Goal: Task Accomplishment & Management: Use online tool/utility

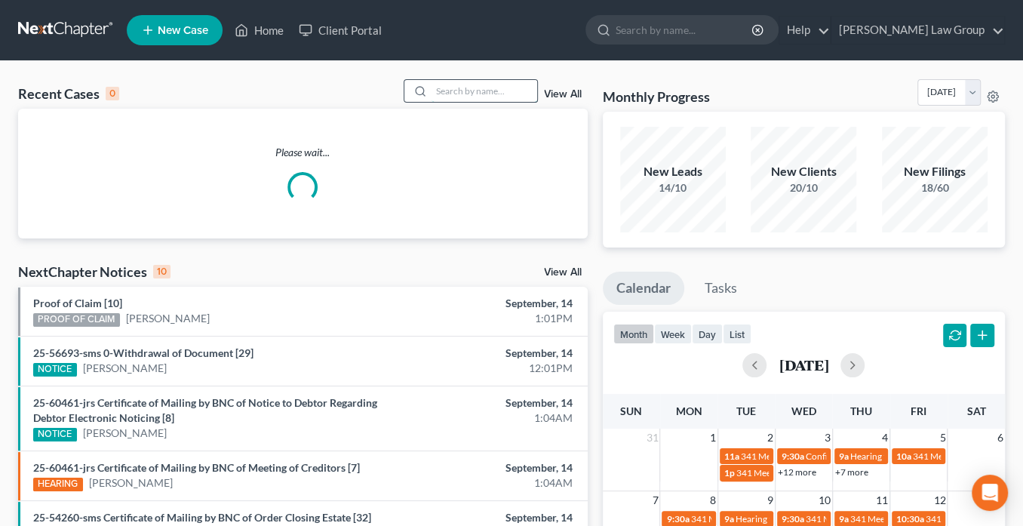
drag, startPoint x: 460, startPoint y: 87, endPoint x: 478, endPoint y: 100, distance: 22.6
click at [465, 89] on input "search" at bounding box center [485, 91] width 106 height 22
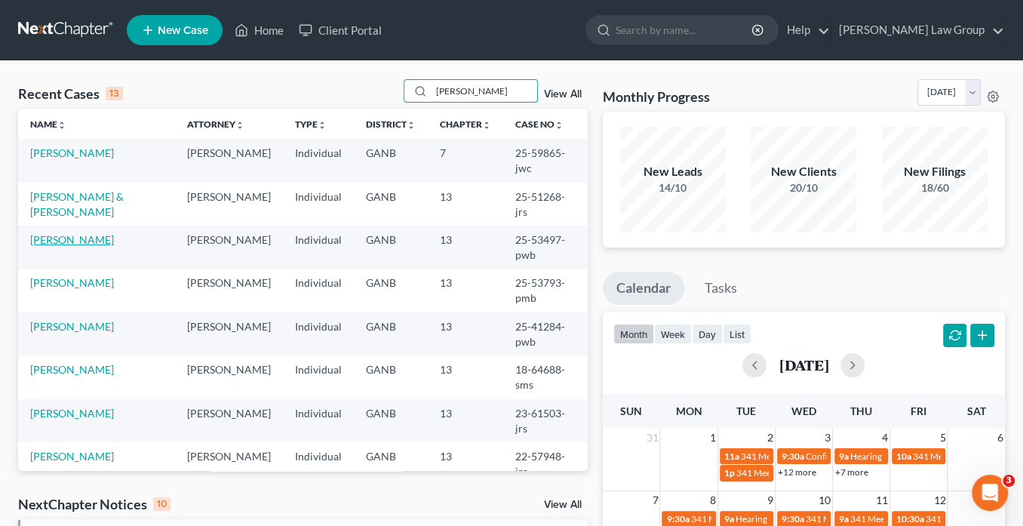
type input "[PERSON_NAME]"
click at [88, 233] on link "[PERSON_NAME]" at bounding box center [72, 239] width 84 height 13
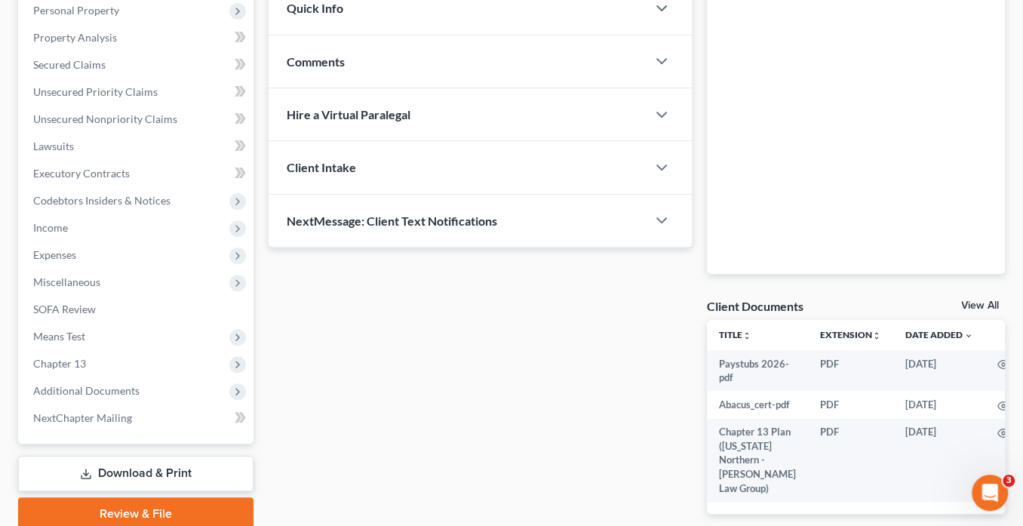
scroll to position [350, 0]
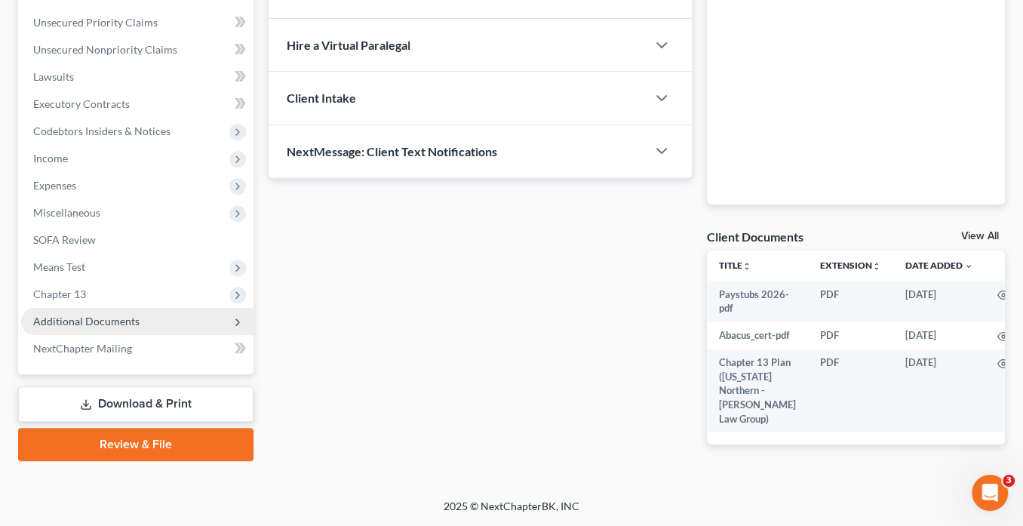
click at [122, 315] on span "Additional Documents" at bounding box center [86, 321] width 106 height 13
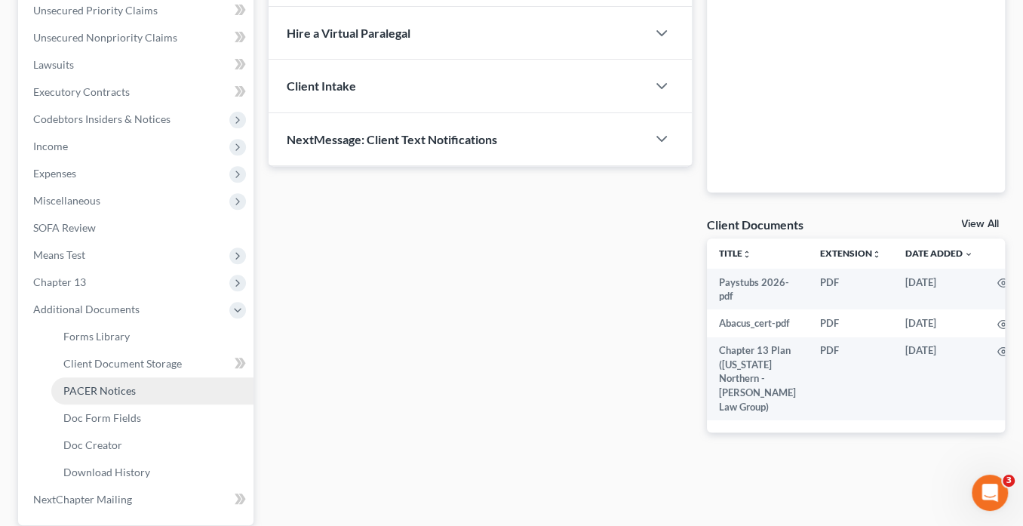
click at [136, 383] on link "PACER Notices" at bounding box center [152, 390] width 202 height 27
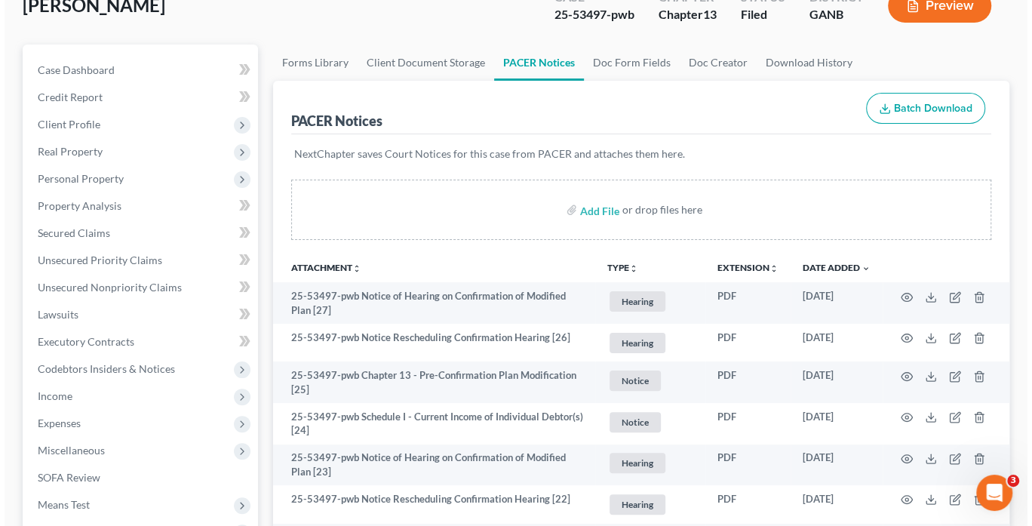
scroll to position [121, 0]
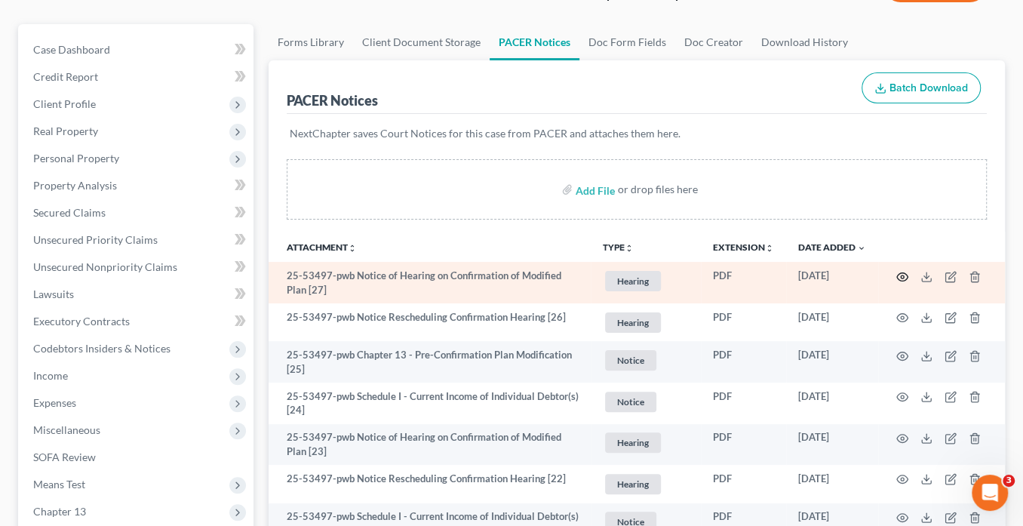
click at [901, 275] on circle "button" at bounding box center [902, 276] width 3 height 3
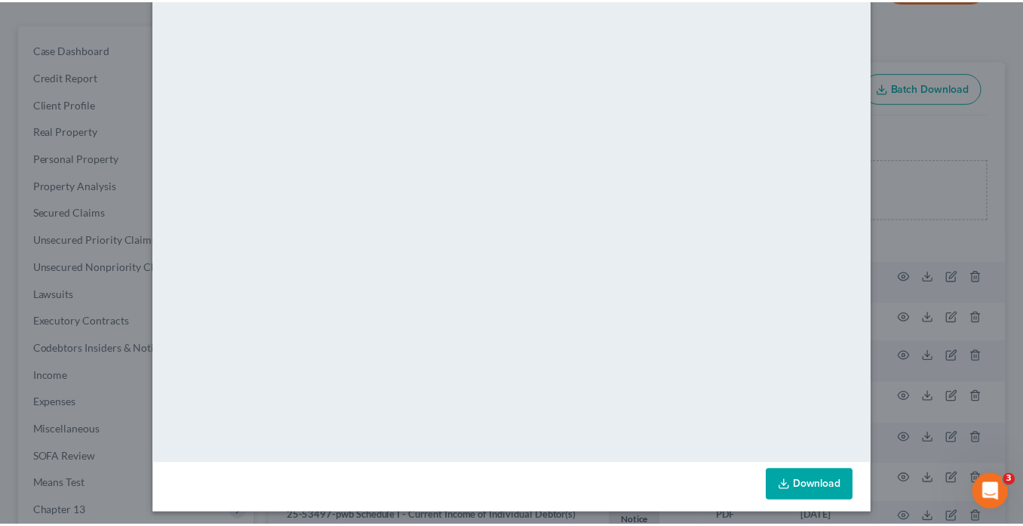
scroll to position [0, 0]
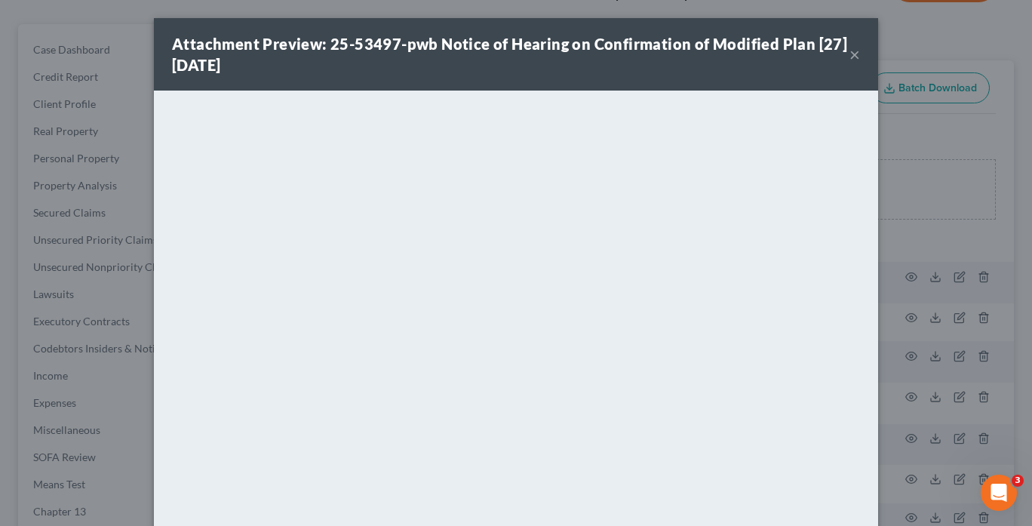
drag, startPoint x: 852, startPoint y: 51, endPoint x: 859, endPoint y: 45, distance: 8.6
click at [855, 50] on div "Attachment Preview: 25-53497-pwb Notice of Hearing on Confirmation of Modified …" at bounding box center [516, 54] width 724 height 72
click at [853, 48] on button "×" at bounding box center [855, 54] width 11 height 18
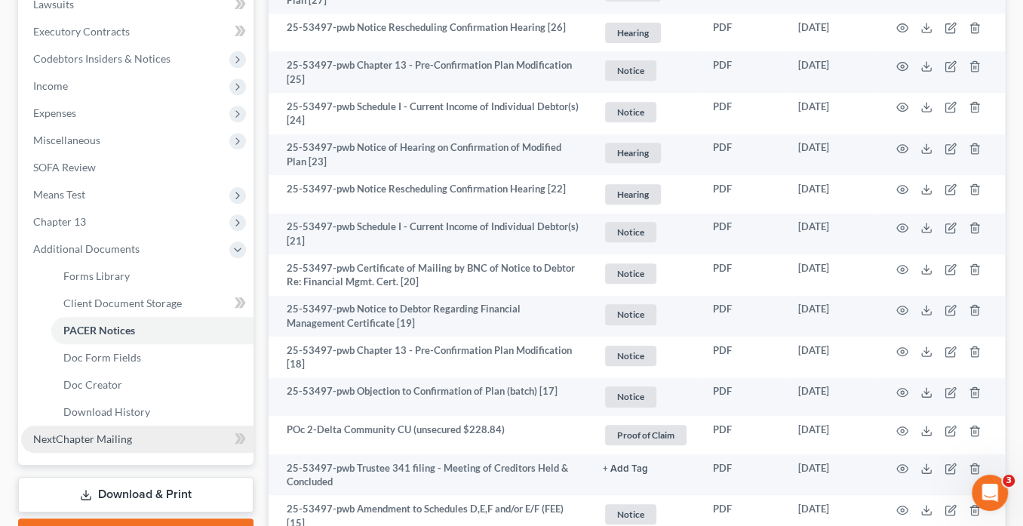
scroll to position [483, 0]
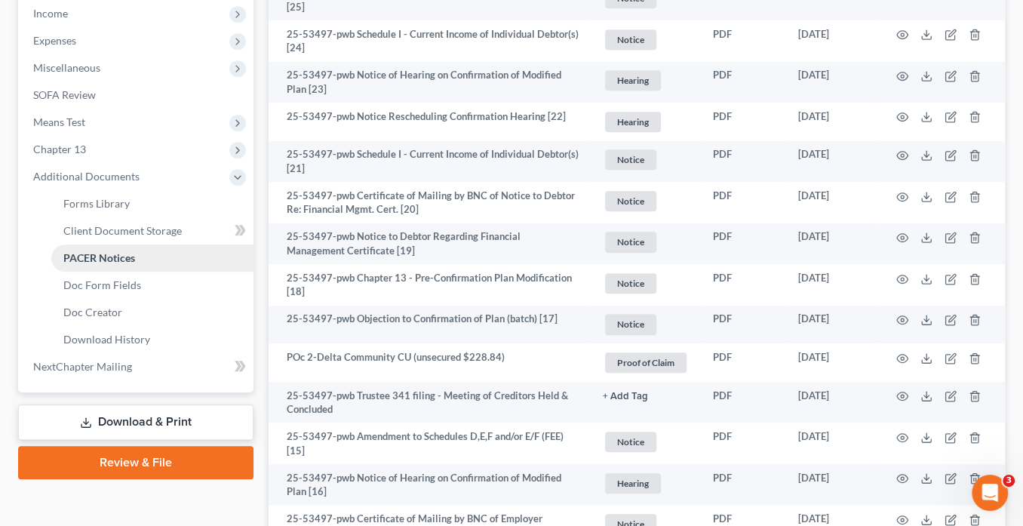
click at [151, 255] on link "PACER Notices" at bounding box center [152, 257] width 202 height 27
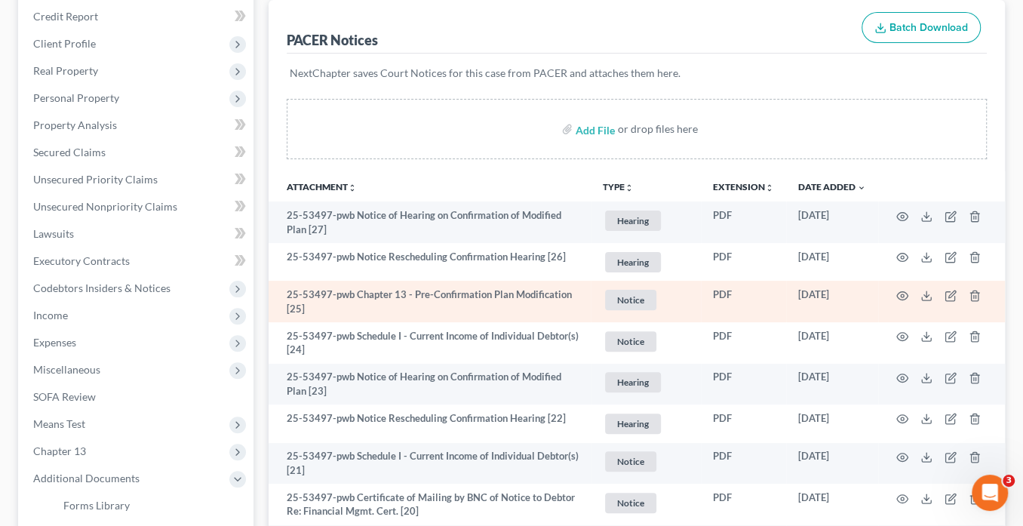
scroll to position [0, 0]
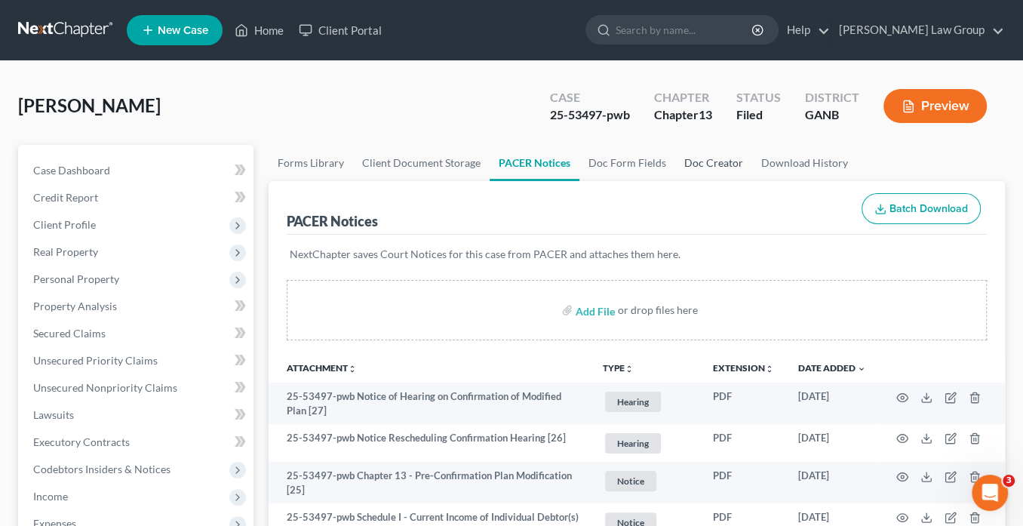
click at [713, 162] on link "Doc Creator" at bounding box center [713, 163] width 77 height 36
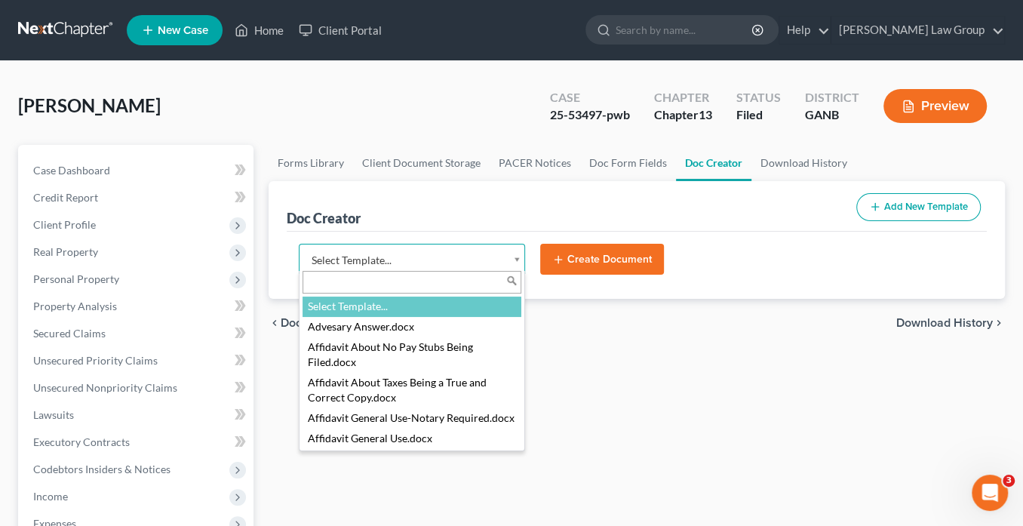
click at [521, 257] on body "Home New Case Client Portal Saedi Law Group info@saedilawgroup.com My Account S…" at bounding box center [511, 509] width 1023 height 1019
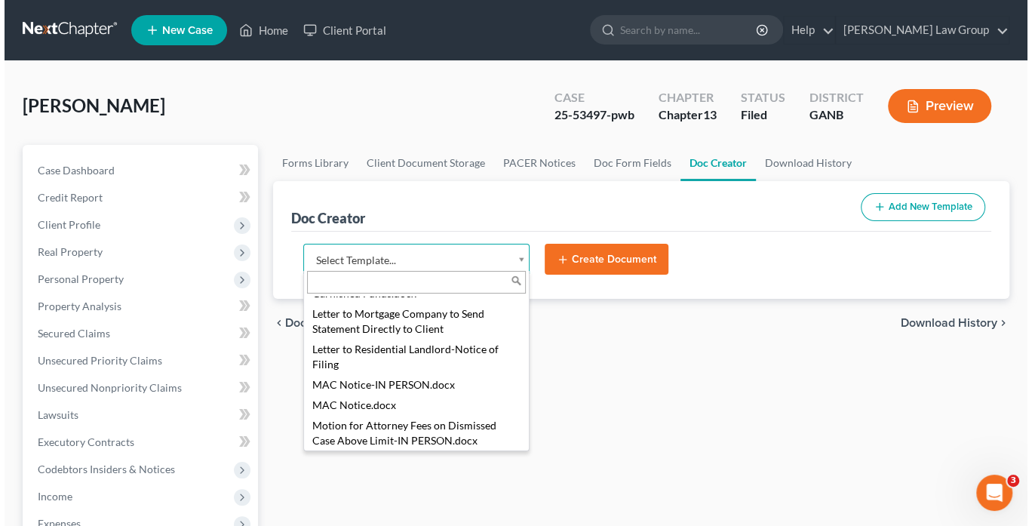
scroll to position [1559, 0]
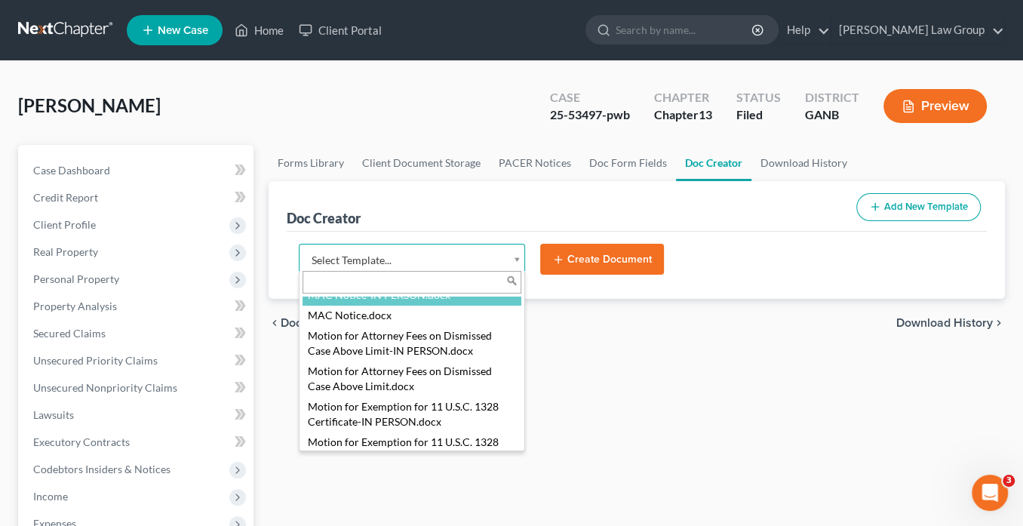
select select "116618"
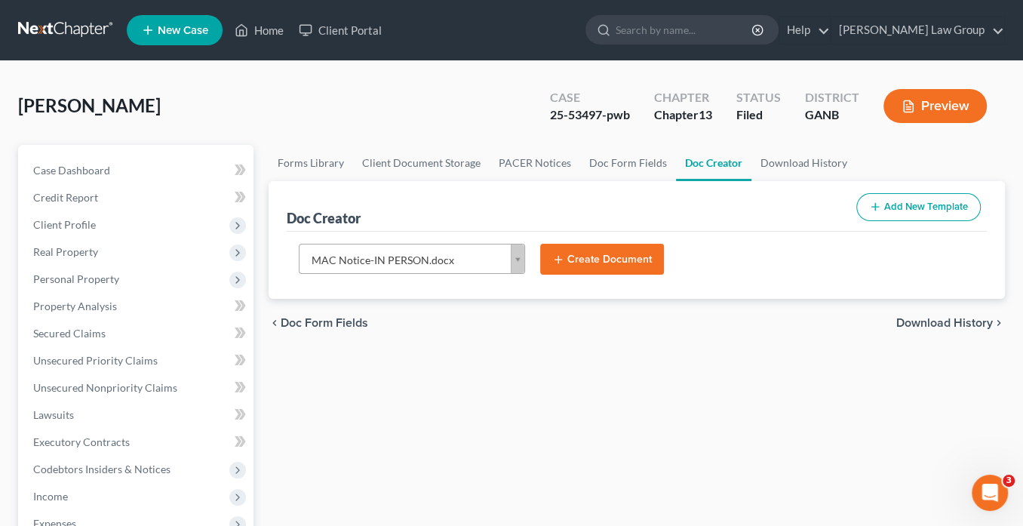
click at [606, 252] on button "Create Document" at bounding box center [602, 260] width 124 height 32
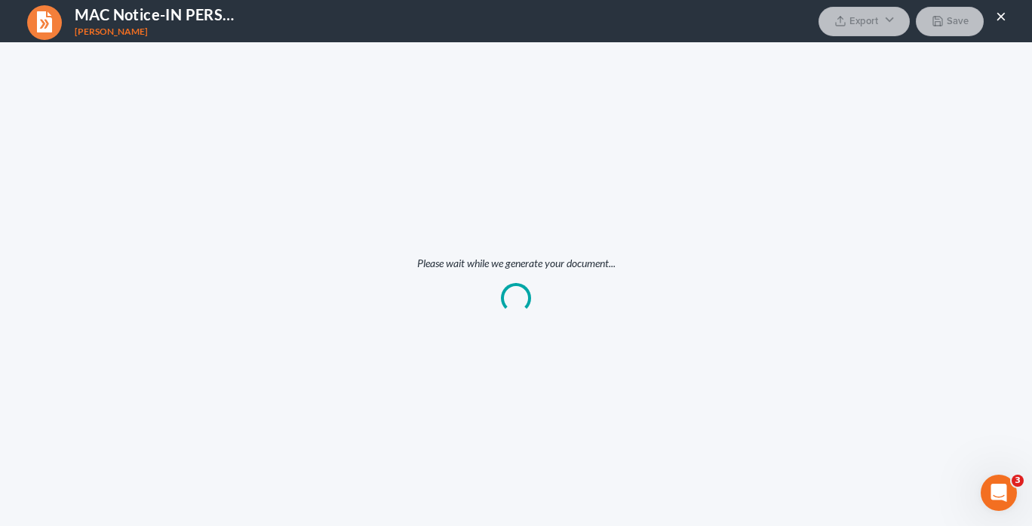
scroll to position [0, 0]
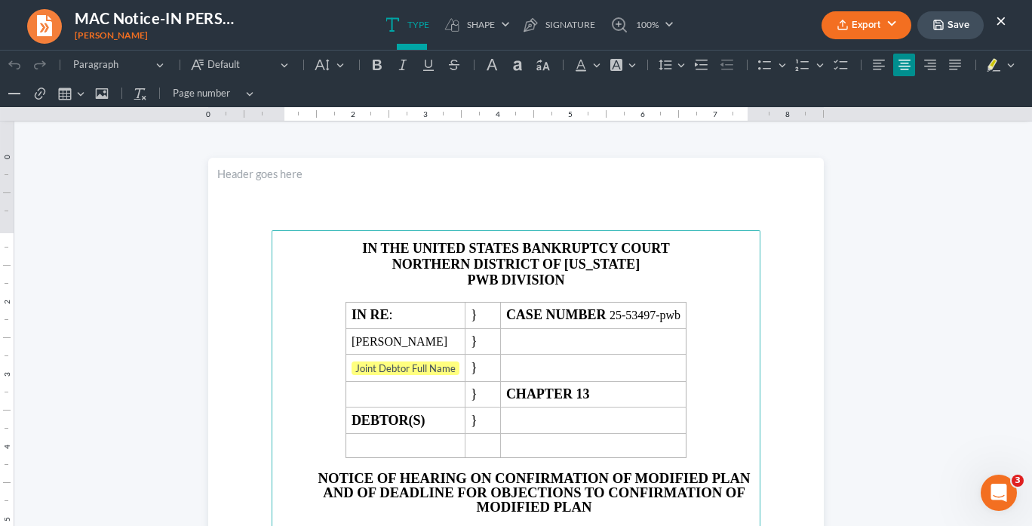
click at [495, 277] on p "PWB DIVISION" at bounding box center [516, 280] width 471 height 16
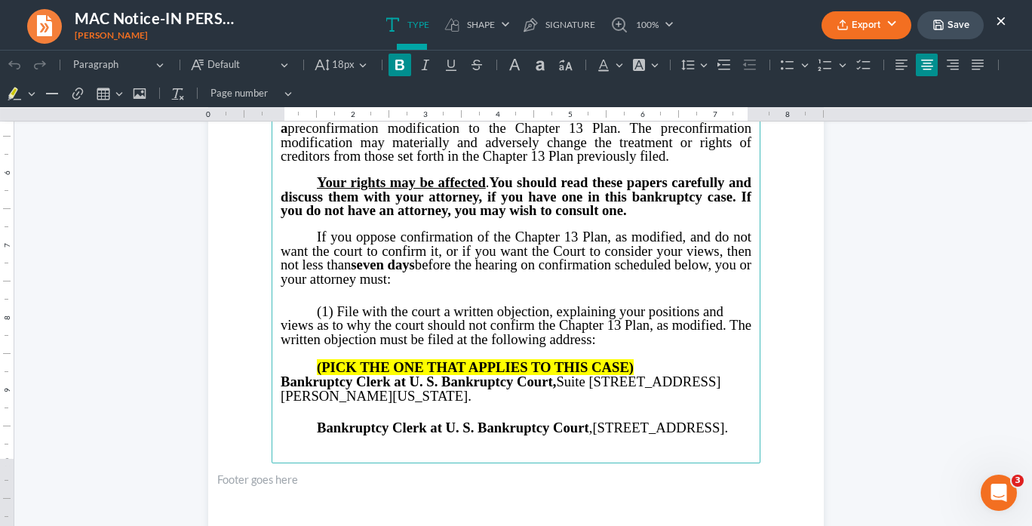
scroll to position [483, 0]
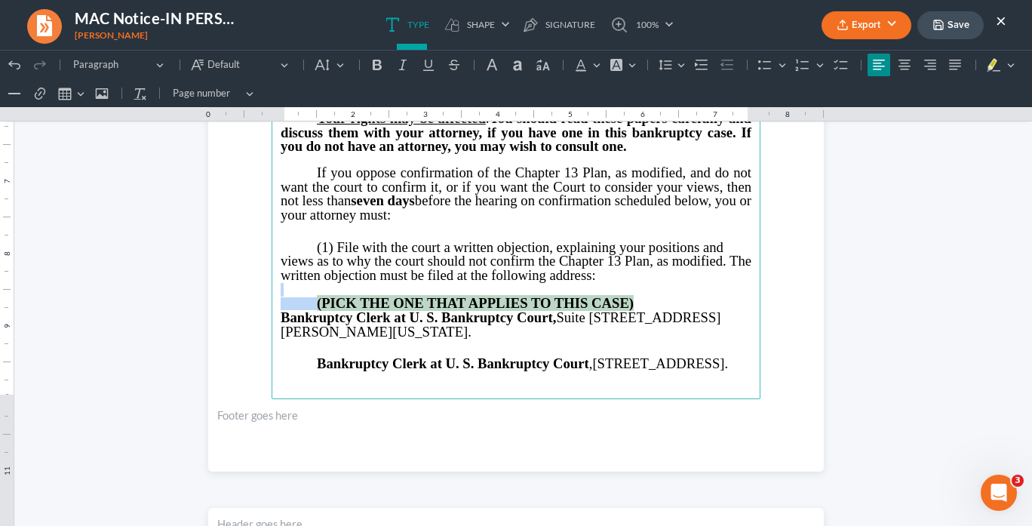
drag, startPoint x: 639, startPoint y: 297, endPoint x: 312, endPoint y: 287, distance: 326.9
click at [312, 287] on main "IN THE UNITED STATES BANKRUPTCY COURT NORTHERN DISTRICT OF GEORGIA ATLANTA DIVI…" at bounding box center [516, 73] width 489 height 652
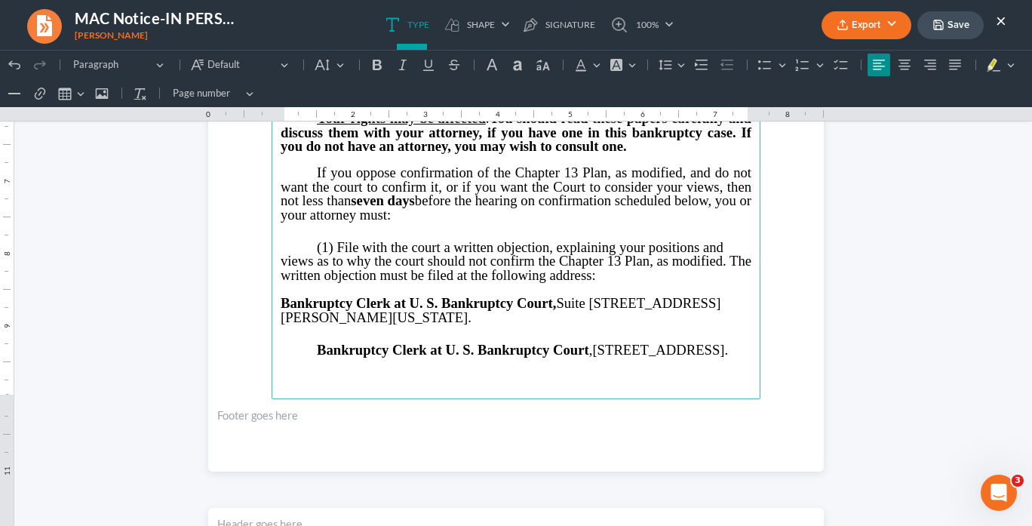
drag, startPoint x: 450, startPoint y: 364, endPoint x: 316, endPoint y: 335, distance: 136.8
click at [307, 343] on p "Bankruptcy Clerk at U. S. Bankruptcy Court , 121 Spring St. SE, Room 120, Gaine…" at bounding box center [516, 350] width 471 height 14
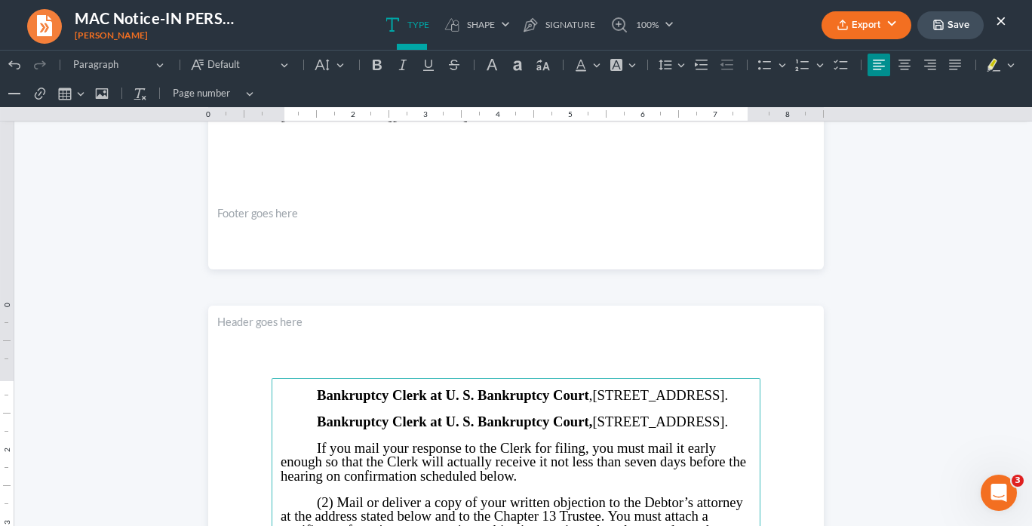
scroll to position [845, 0]
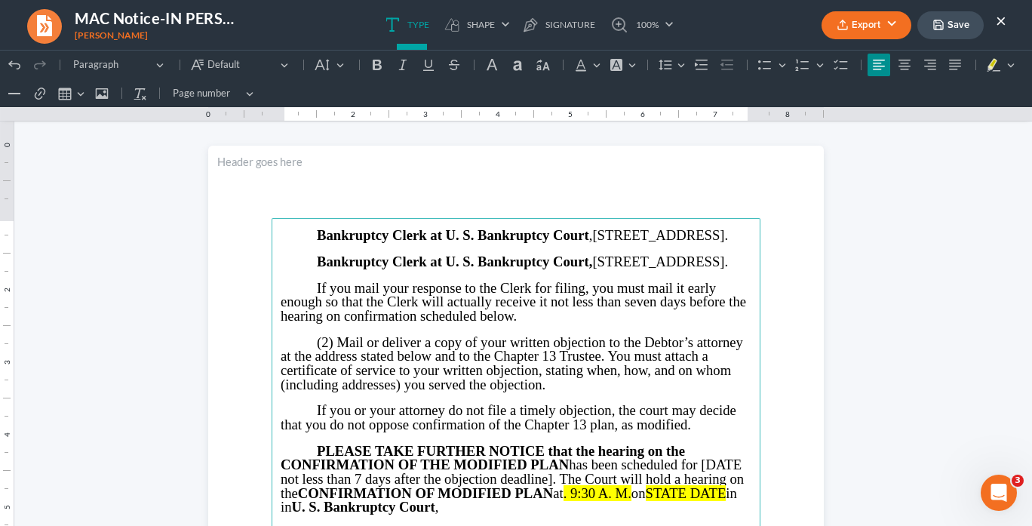
drag, startPoint x: 441, startPoint y: 291, endPoint x: 296, endPoint y: 230, distance: 157.2
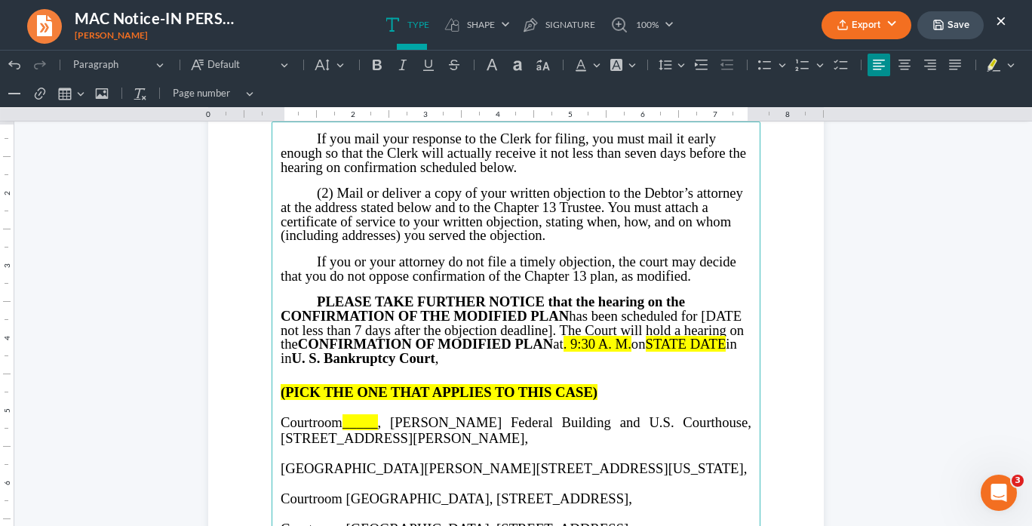
scroll to position [942, 0]
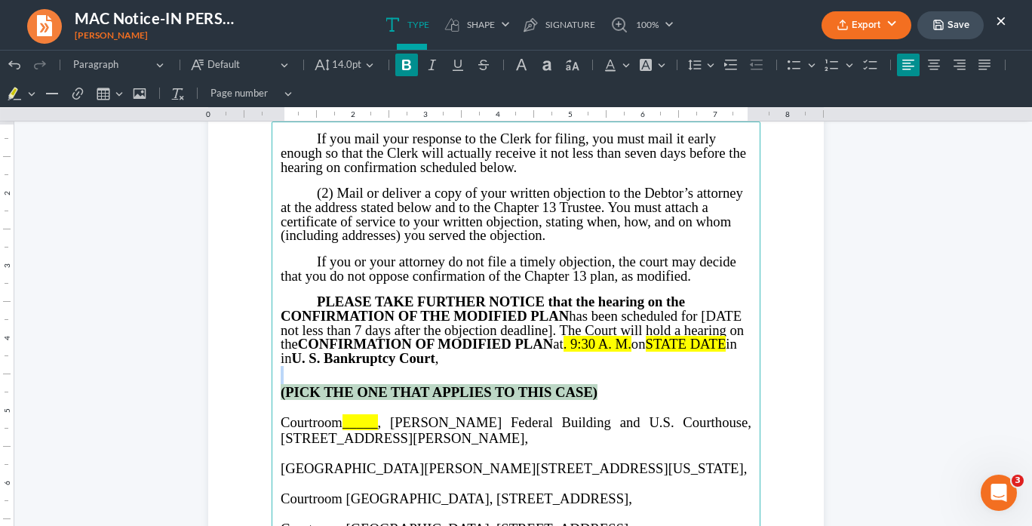
drag, startPoint x: 601, startPoint y: 386, endPoint x: 291, endPoint y: 380, distance: 310.2
click at [291, 380] on main "⁠⁠⁠⁠⁠⁠⁠ If you mail your response to the Clerk for filing, you must mail it ear…" at bounding box center [516, 447] width 489 height 652
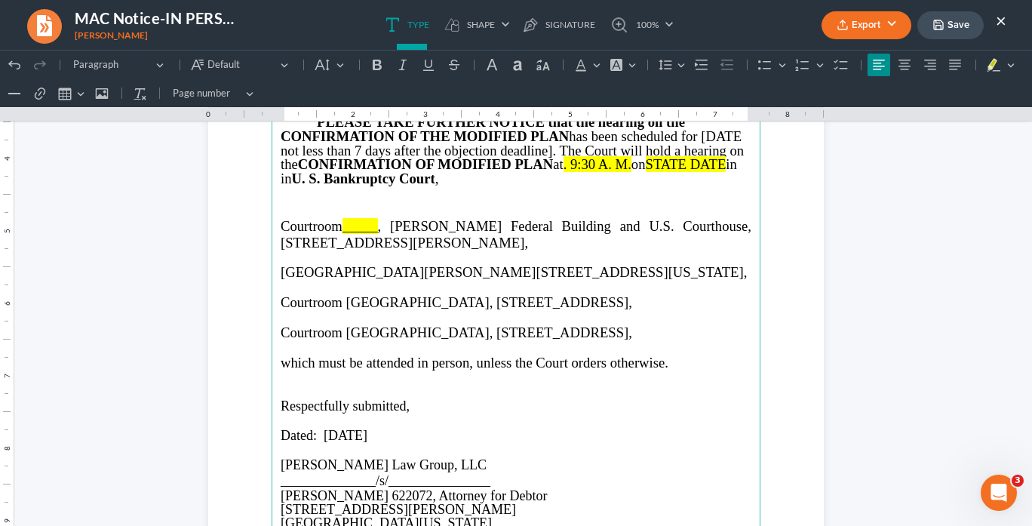
scroll to position [1123, 0]
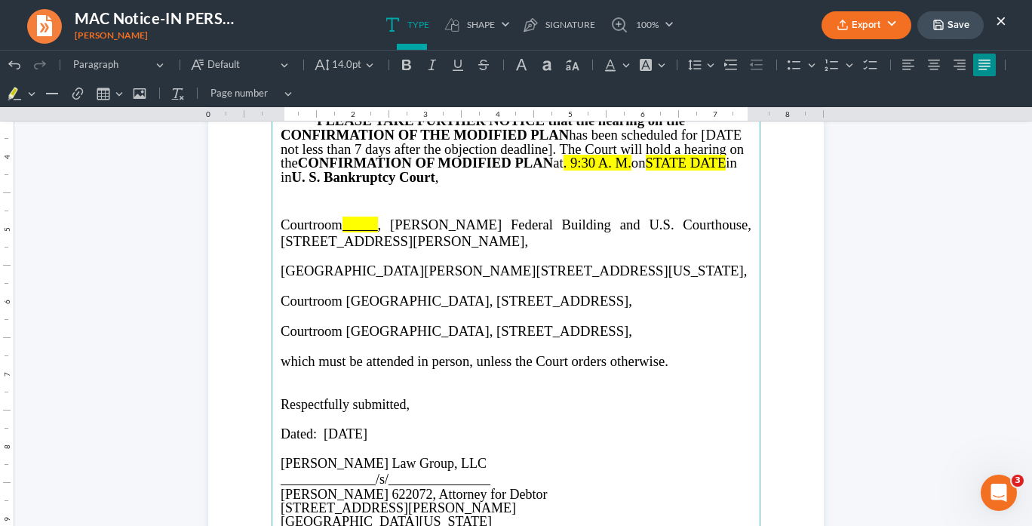
drag, startPoint x: 606, startPoint y: 331, endPoint x: 297, endPoint y: 264, distance: 315.7
click at [273, 266] on main "If you mail your response to the Clerk for filing, you must mail it early enoug…" at bounding box center [516, 266] width 489 height 652
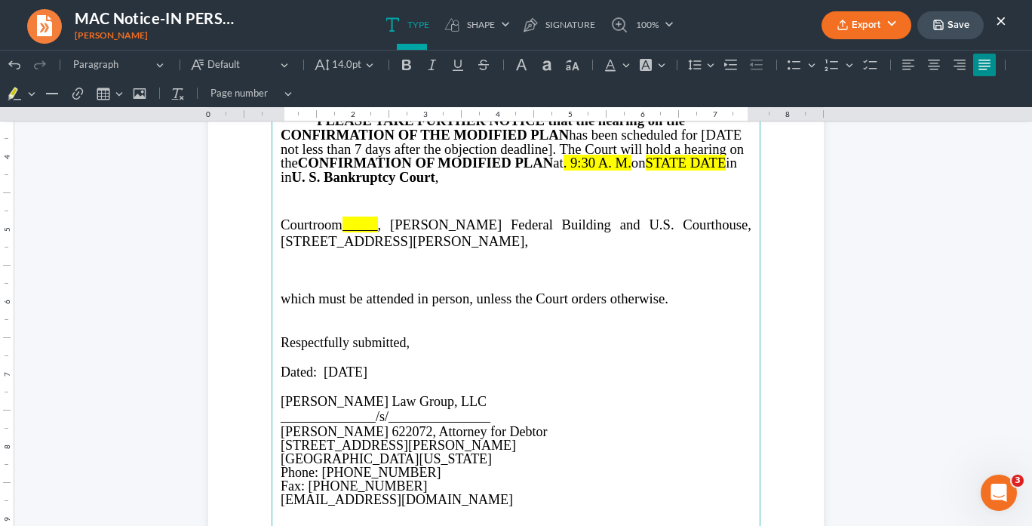
scroll to position [1122, 0]
click at [281, 221] on span "Courtroom" at bounding box center [312, 225] width 62 height 16
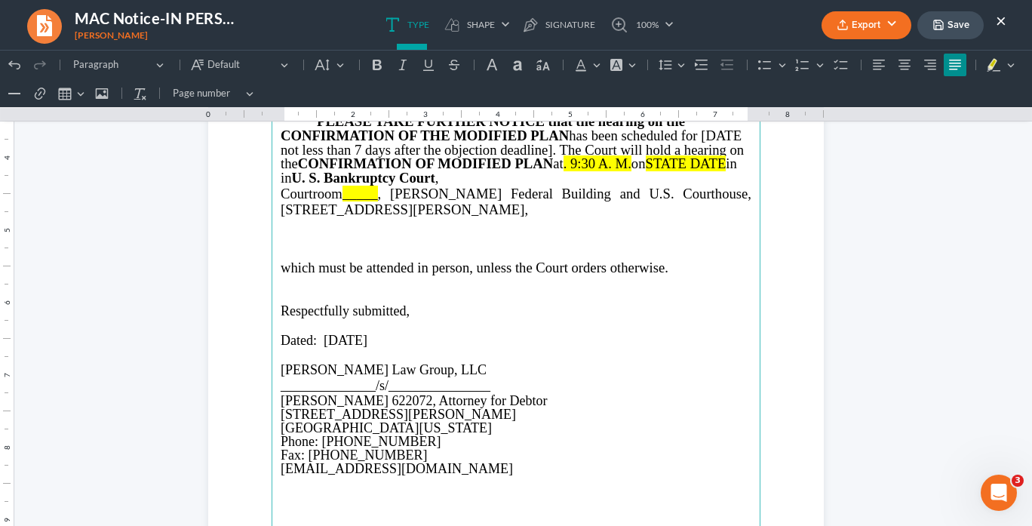
click at [335, 232] on p "Rich Text Editor, page-1-main" at bounding box center [516, 239] width 471 height 14
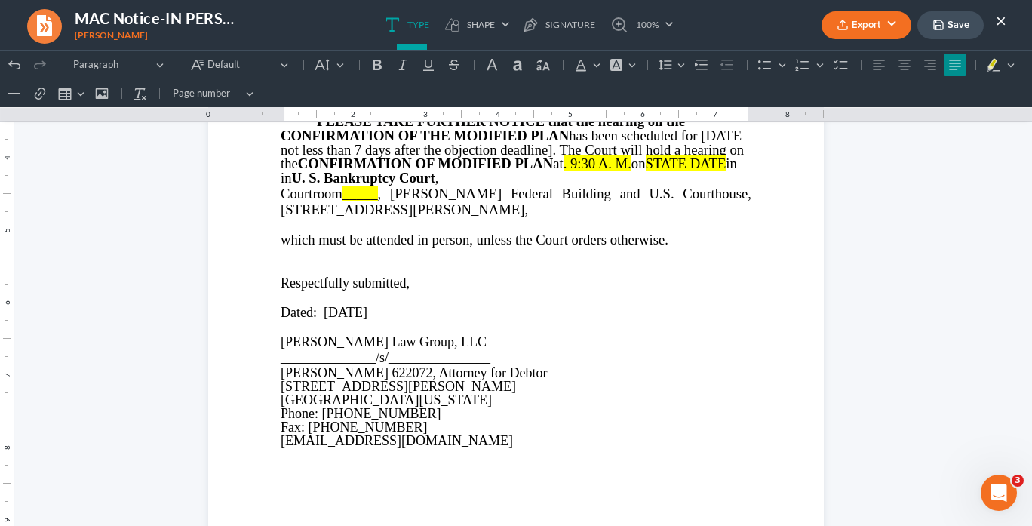
click at [275, 189] on main "If you mail your response to the Clerk for filing, you must mail it early enoug…" at bounding box center [516, 267] width 489 height 652
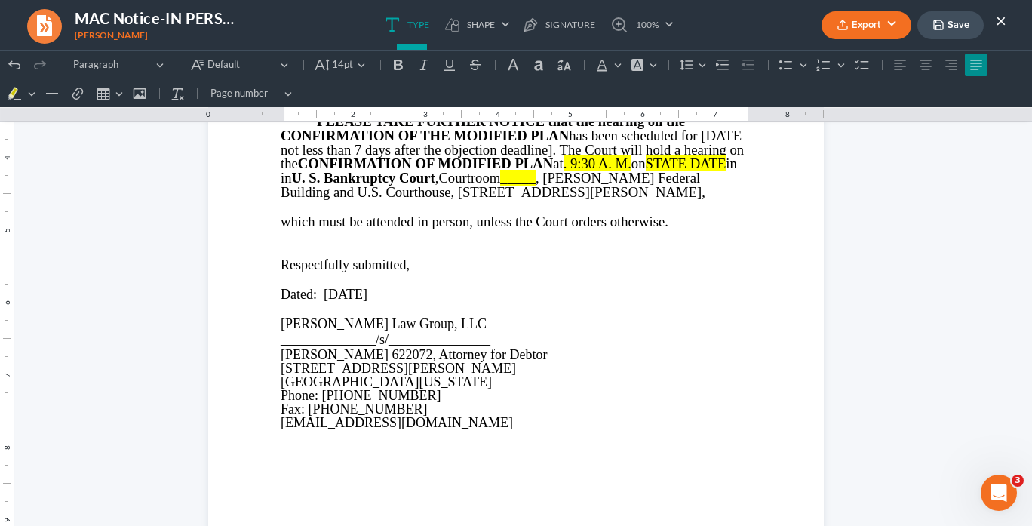
click at [281, 222] on span "which must be attended in person, unless the Court orders otherwise." at bounding box center [475, 222] width 388 height 16
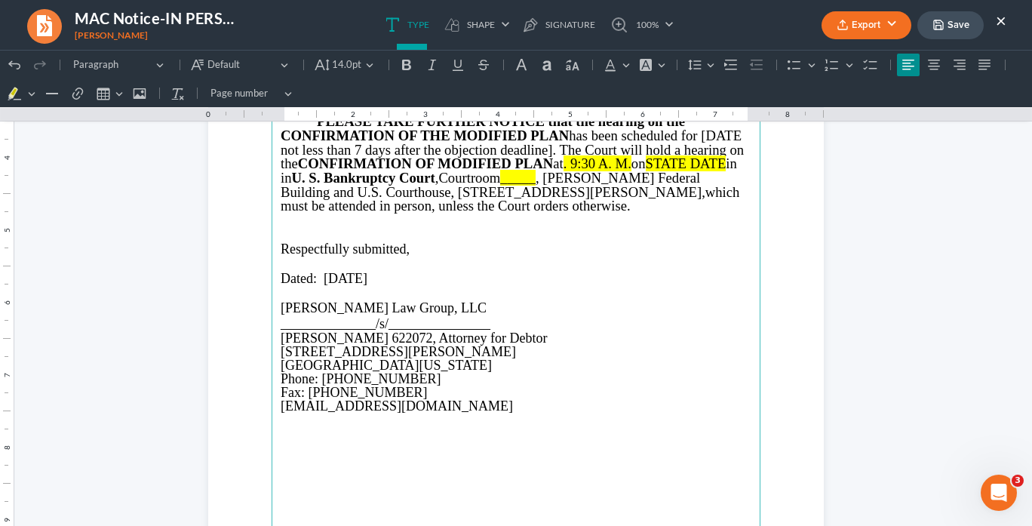
click at [561, 175] on span ", Richard B. Russell Federal Building and U.S. Courthouse, 75 Ted Turner Drive,…" at bounding box center [493, 185] width 425 height 30
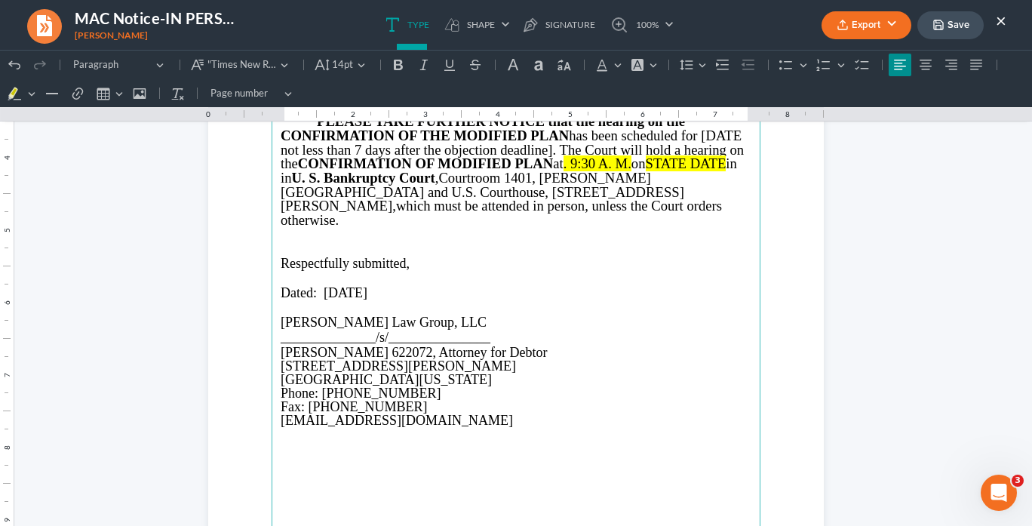
click at [639, 160] on span "on" at bounding box center [639, 163] width 14 height 16
click at [564, 161] on span "PLEASE TAKE FURTHER NOTICE that the hearing on the CONFIRMATION OF THE MODIFIED…" at bounding box center [512, 142] width 463 height 58
click at [618, 161] on span "PLEASE TAKE FURTHER NOTICE that the hearing on the CONFIRMATION OF THE MODIFIED…" at bounding box center [512, 142] width 463 height 58
click at [720, 162] on span "in in U. S. Bankruptcy Court ," at bounding box center [502, 170] width 443 height 30
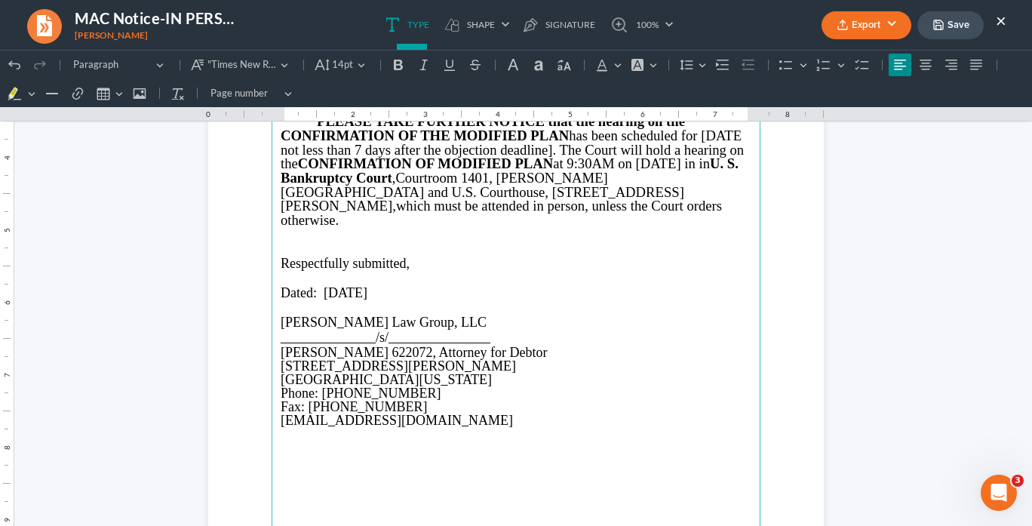
click at [286, 177] on span "PLEASE TAKE FURTHER NOTICE that the hearing on the CONFIRMATION OF THE MODIFIED…" at bounding box center [512, 149] width 463 height 72
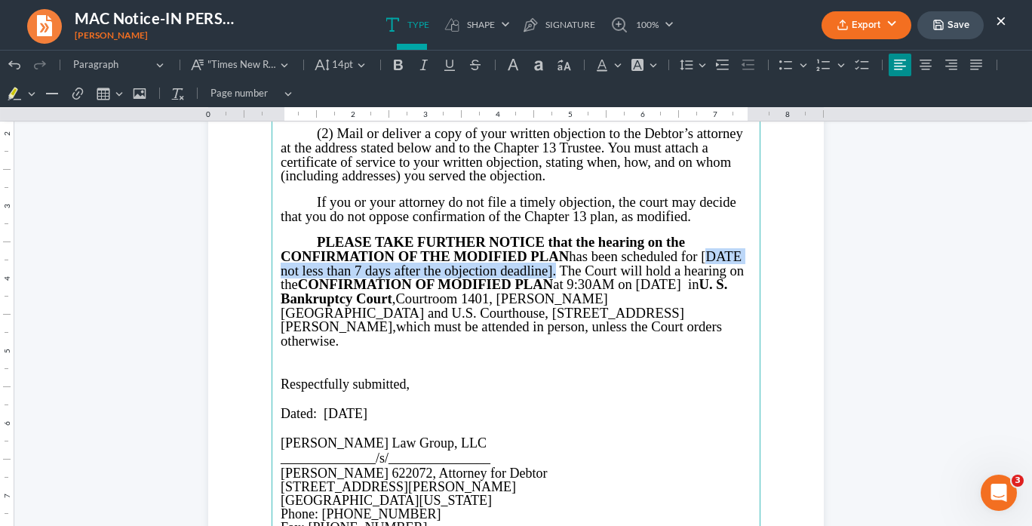
drag, startPoint x: 549, startPoint y: 269, endPoint x: 701, endPoint y: 257, distance: 152.2
click at [699, 258] on span "PLEASE TAKE FURTHER NOTICE that the hearing on the CONFIRMATION OF THE MODIFIED…" at bounding box center [512, 270] width 463 height 72
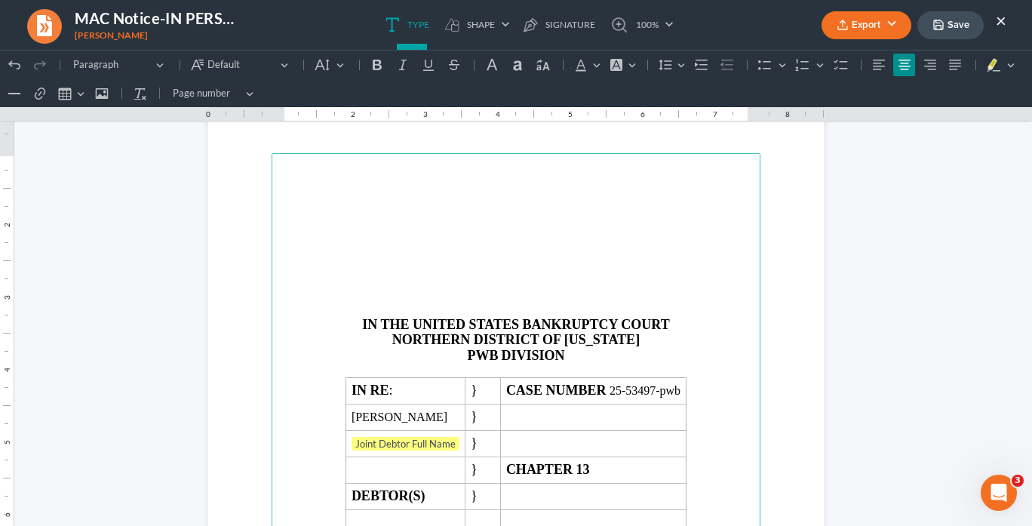
scroll to position [1605, 0]
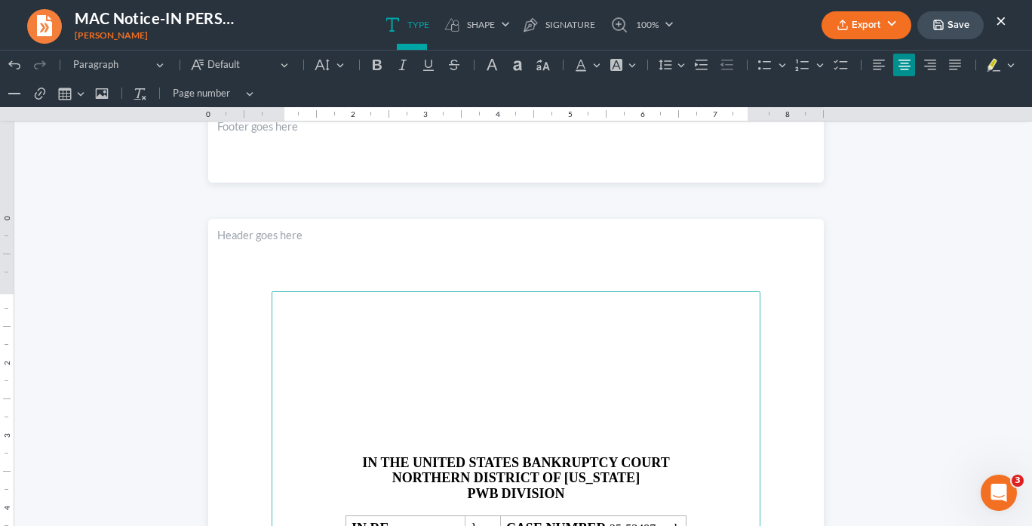
click at [426, 402] on p "Rich Text Editor, page-2-main" at bounding box center [516, 406] width 471 height 14
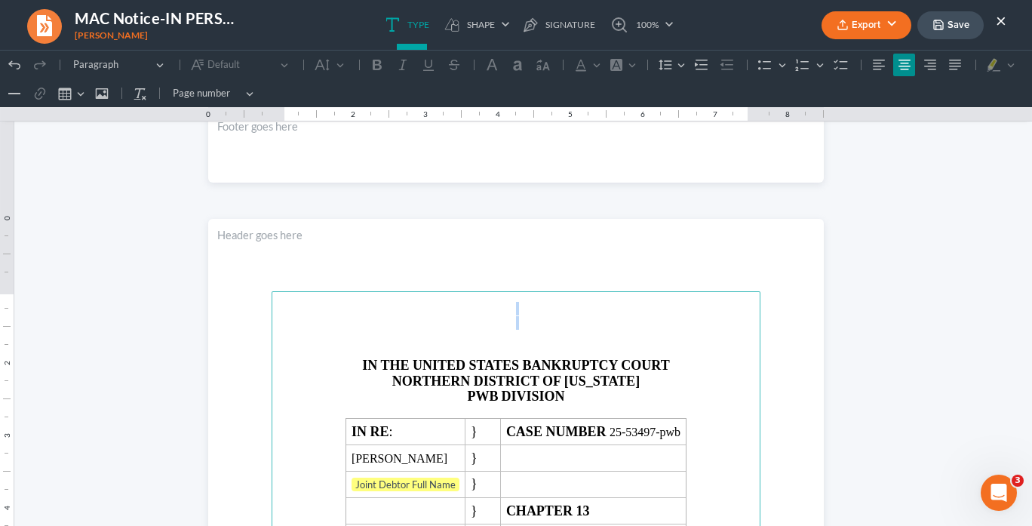
drag, startPoint x: 516, startPoint y: 312, endPoint x: 500, endPoint y: 350, distance: 41.2
drag, startPoint x: 493, startPoint y: 392, endPoint x: 517, endPoint y: 386, distance: 24.4
click at [497, 389] on p "PWB DIVISION" at bounding box center [516, 397] width 471 height 16
drag, startPoint x: 505, startPoint y: 392, endPoint x: 454, endPoint y: 374, distance: 53.7
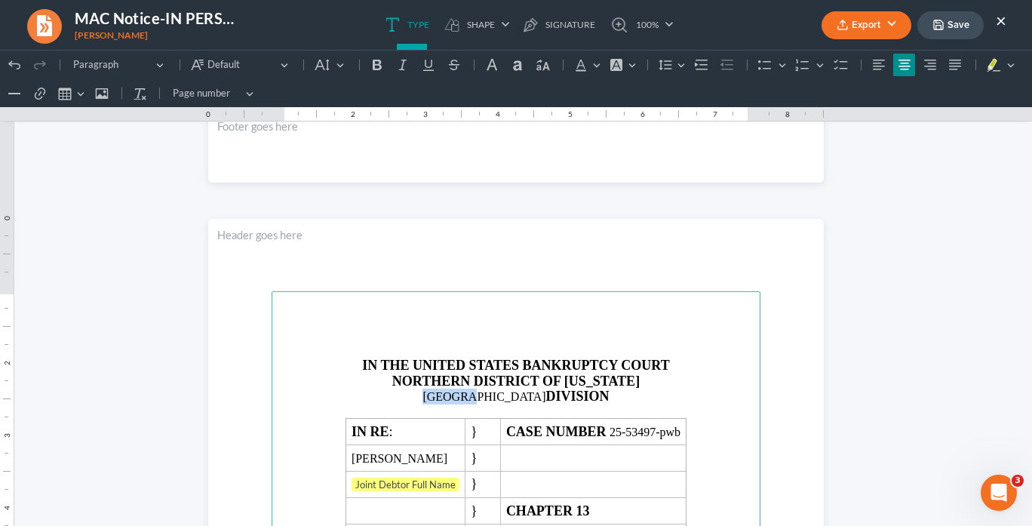
click at [450, 395] on p "ATLANTA DIVISION" at bounding box center [516, 397] width 471 height 16
click at [378, 66] on icon "Editor toolbar" at bounding box center [377, 65] width 9 height 11
click at [334, 64] on button "Default" at bounding box center [330, 65] width 40 height 23
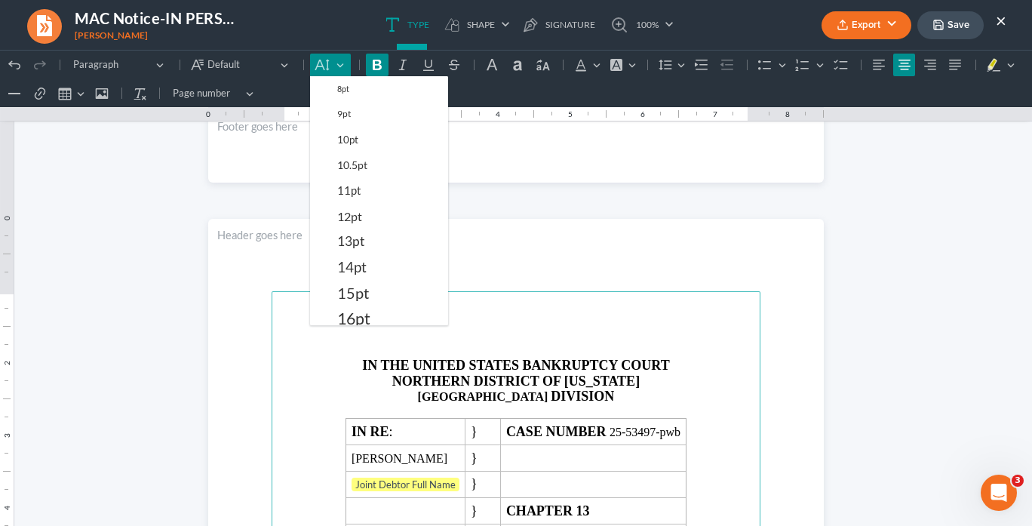
drag, startPoint x: 352, startPoint y: 255, endPoint x: 555, endPoint y: 287, distance: 205.6
click at [355, 258] on span "14pt" at bounding box center [351, 267] width 29 height 18
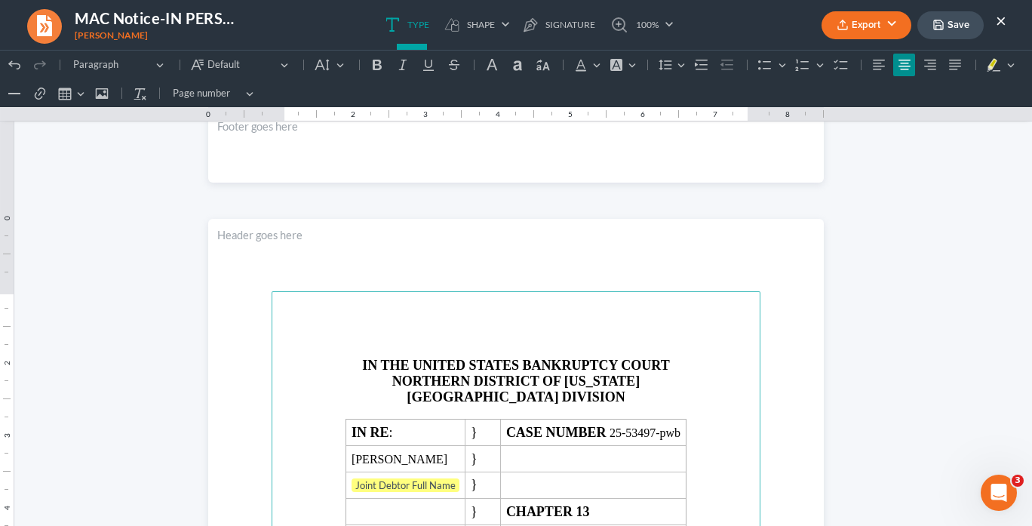
click at [731, 331] on p "Rich Text Editor, page-2-main" at bounding box center [516, 337] width 471 height 14
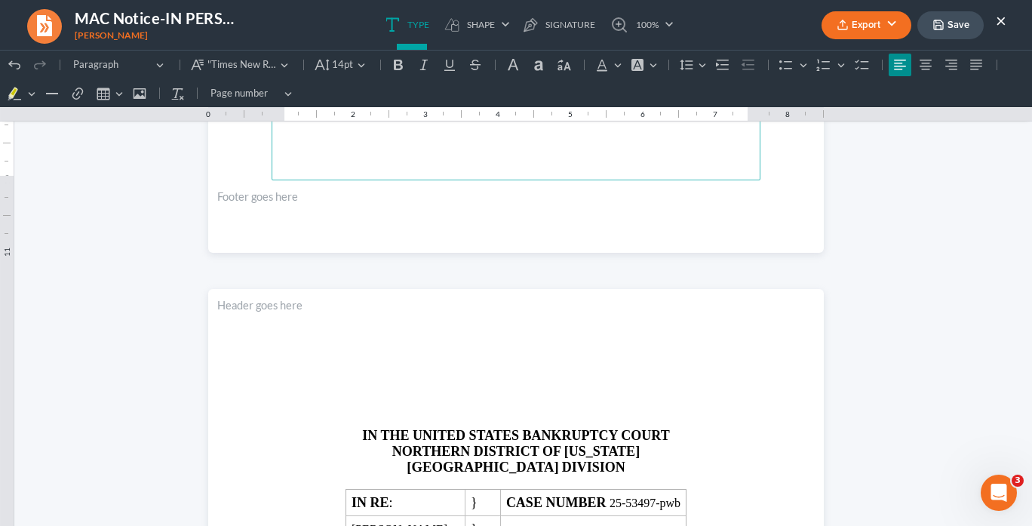
scroll to position [1630, 0]
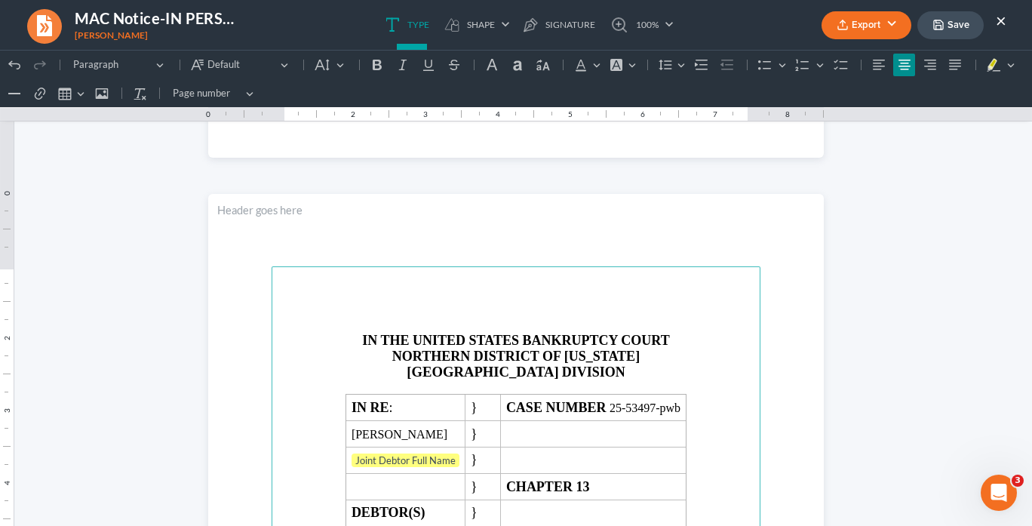
click at [401, 314] on p "Rich Text Editor, page-2-main" at bounding box center [516, 312] width 471 height 14
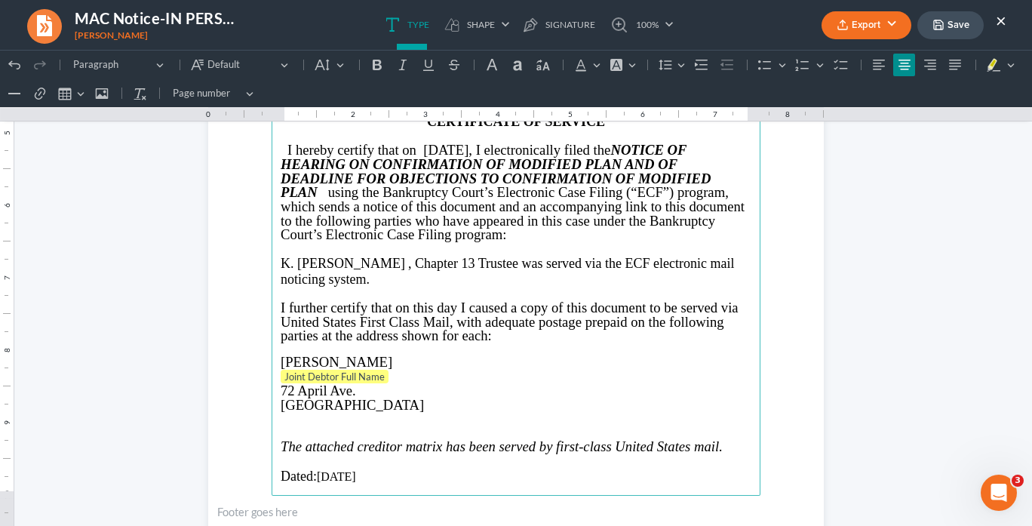
scroll to position [2113, 0]
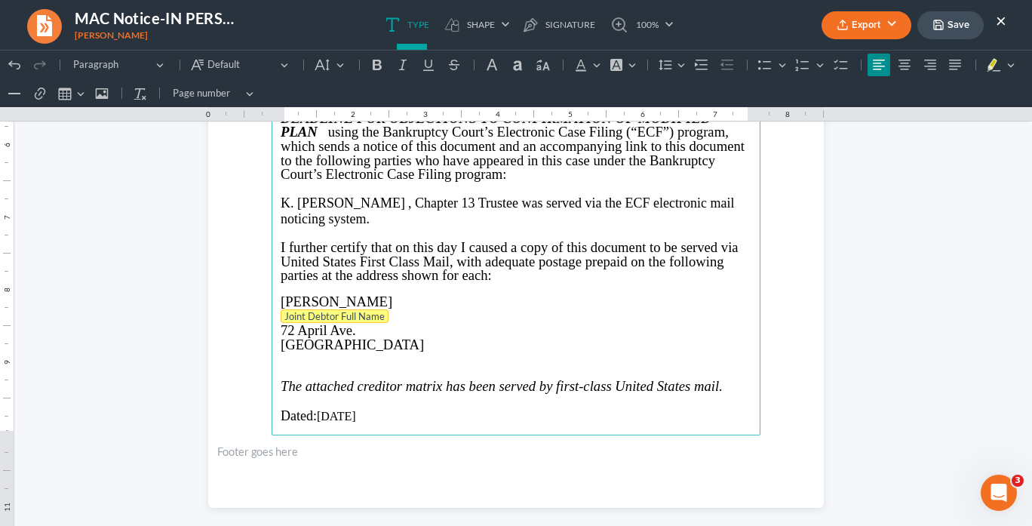
drag, startPoint x: 395, startPoint y: 311, endPoint x: 292, endPoint y: 307, distance: 103.4
click at [292, 309] on p "Joint Debtor Full Name" at bounding box center [516, 316] width 471 height 15
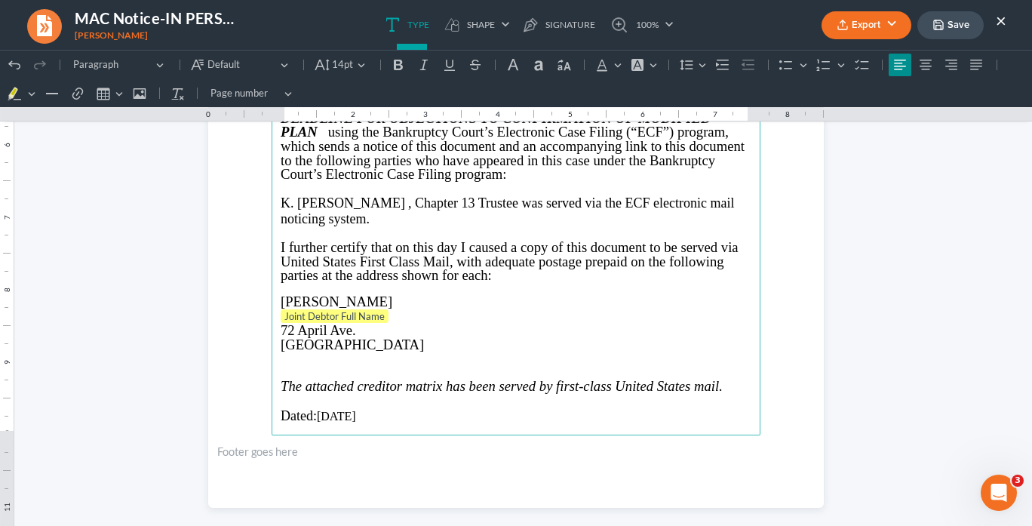
click at [281, 322] on span "72 April Ave." at bounding box center [318, 330] width 75 height 16
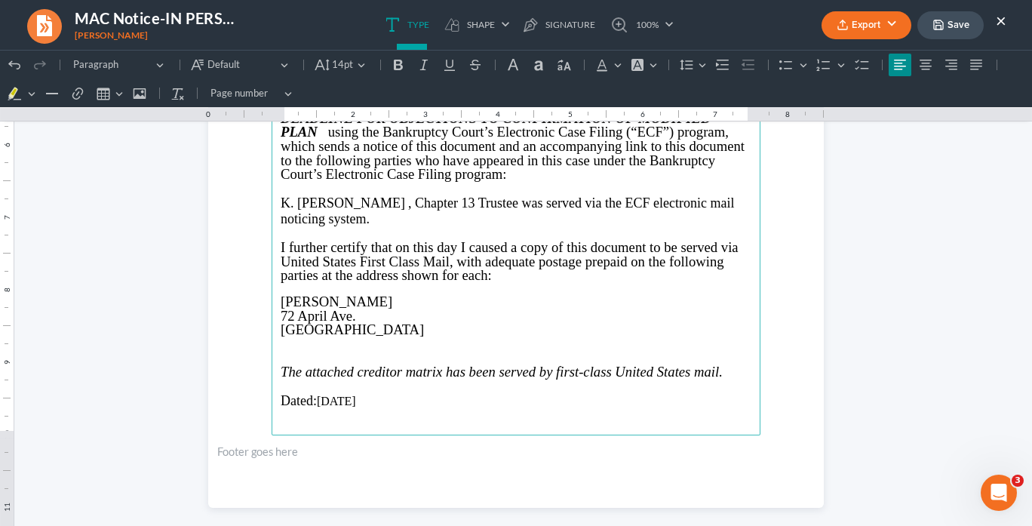
drag, startPoint x: 364, startPoint y: 311, endPoint x: 382, endPoint y: 305, distance: 19.1
click at [375, 309] on p "72 April Ave. Stockbridge, GA 30281" at bounding box center [516, 323] width 471 height 28
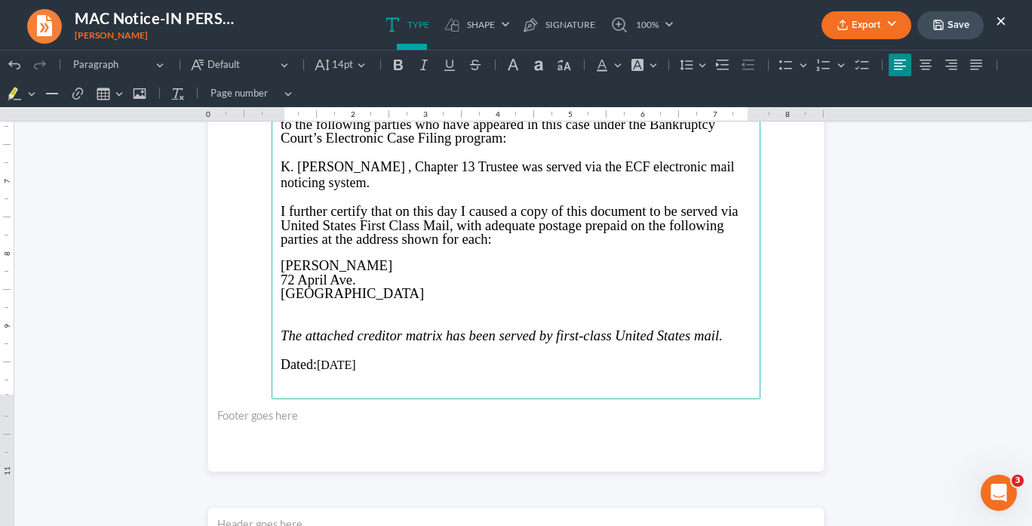
scroll to position [2173, 0]
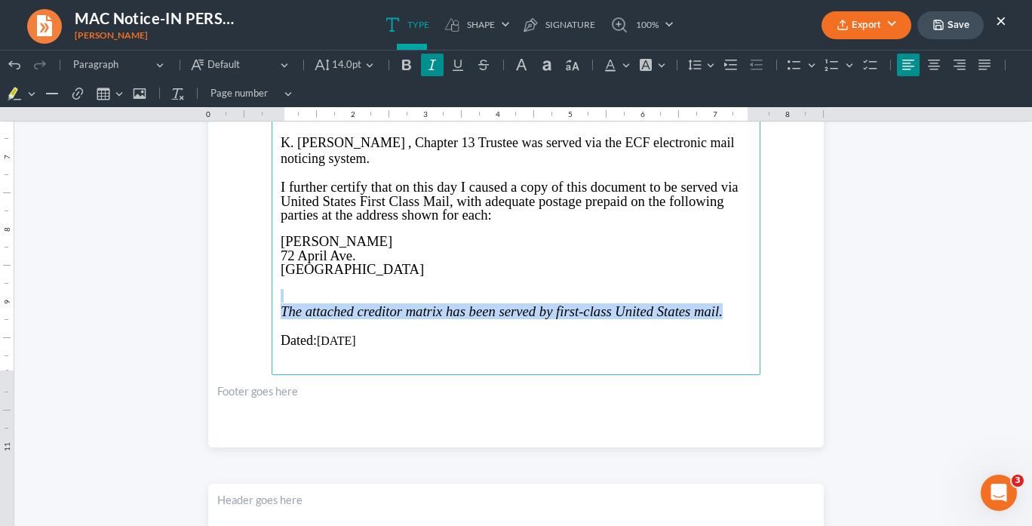
drag, startPoint x: 729, startPoint y: 301, endPoint x: 272, endPoint y: 296, distance: 456.6
click at [272, 296] on main "IN THE UNITED STATES BANKRUPTCY COURT NORTHERN DISTRICT OF GEORGIA ATLANTA DIVI…" at bounding box center [516, 49] width 489 height 652
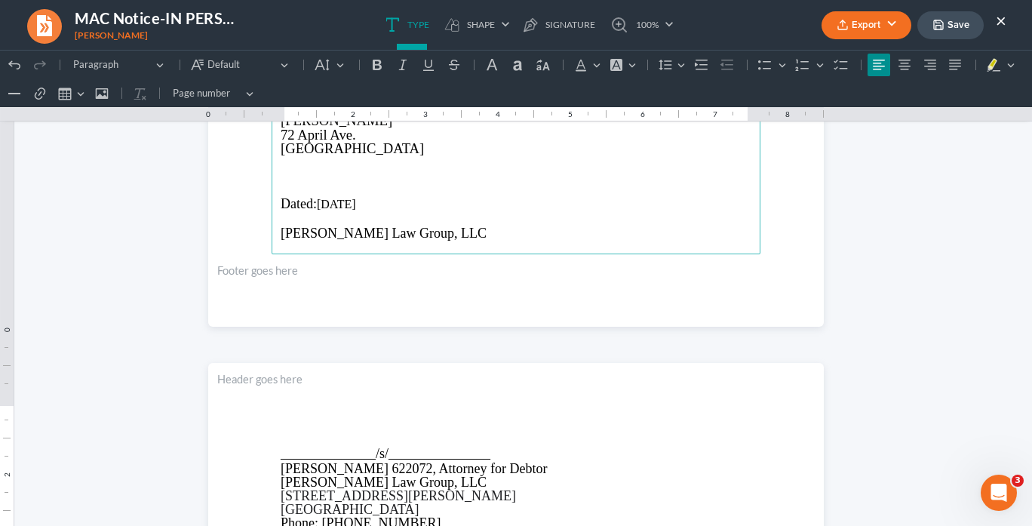
scroll to position [2113, 0]
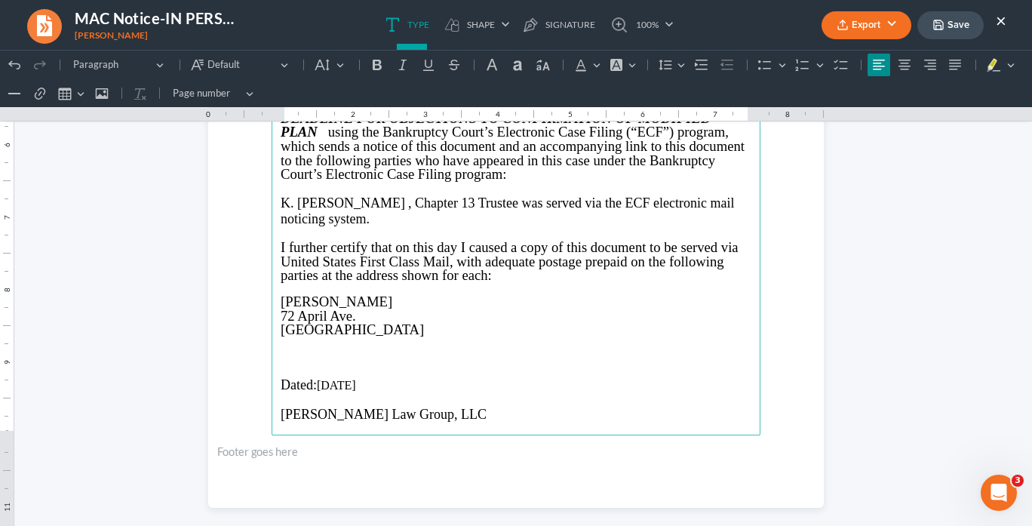
click at [298, 352] on p "Rich Text Editor, page-2-main" at bounding box center [516, 356] width 471 height 14
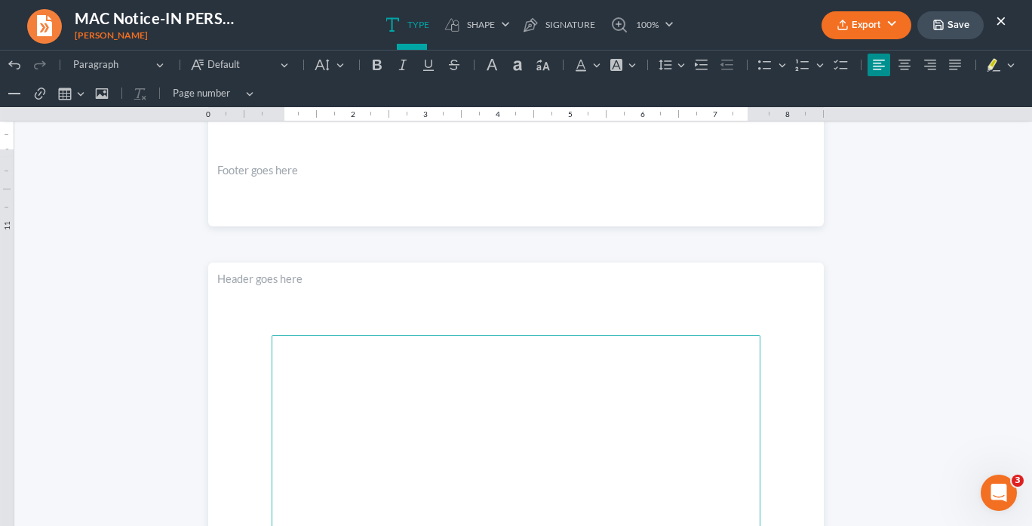
scroll to position [2428, 0]
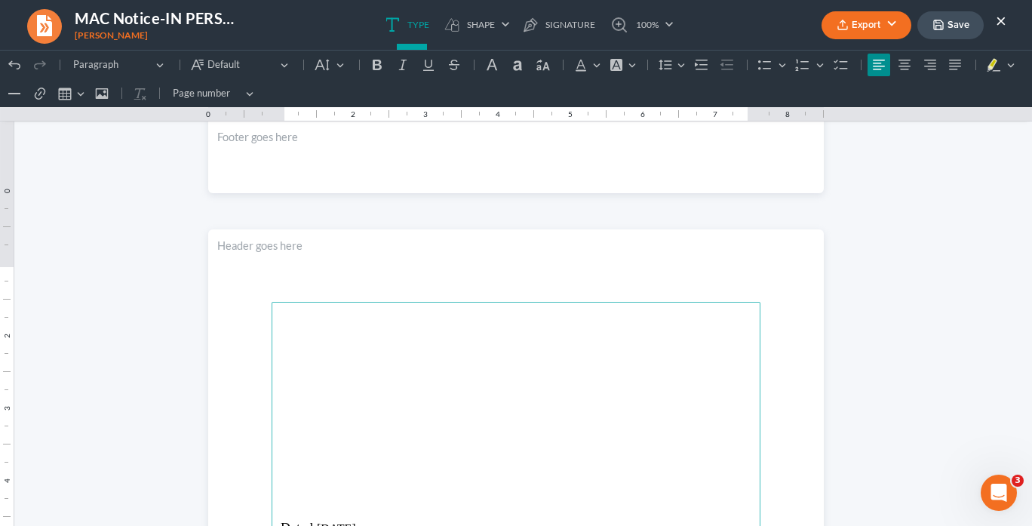
click at [286, 346] on p "Rich Text Editor, page-3-main" at bounding box center [516, 347] width 471 height 14
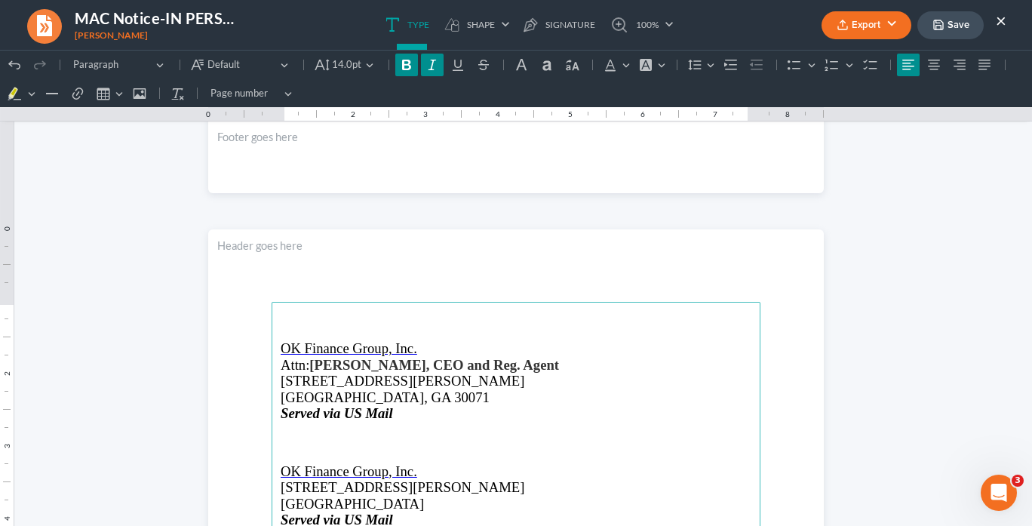
scroll to position [2488, 0]
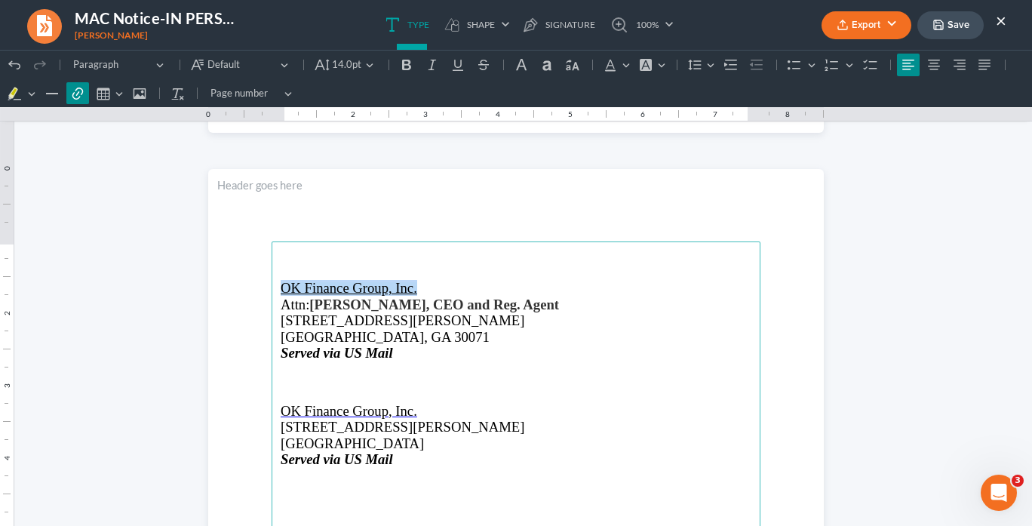
drag, startPoint x: 426, startPoint y: 289, endPoint x: 274, endPoint y: 287, distance: 151.7
click at [454, 63] on icon "Editor toolbar" at bounding box center [457, 64] width 15 height 15
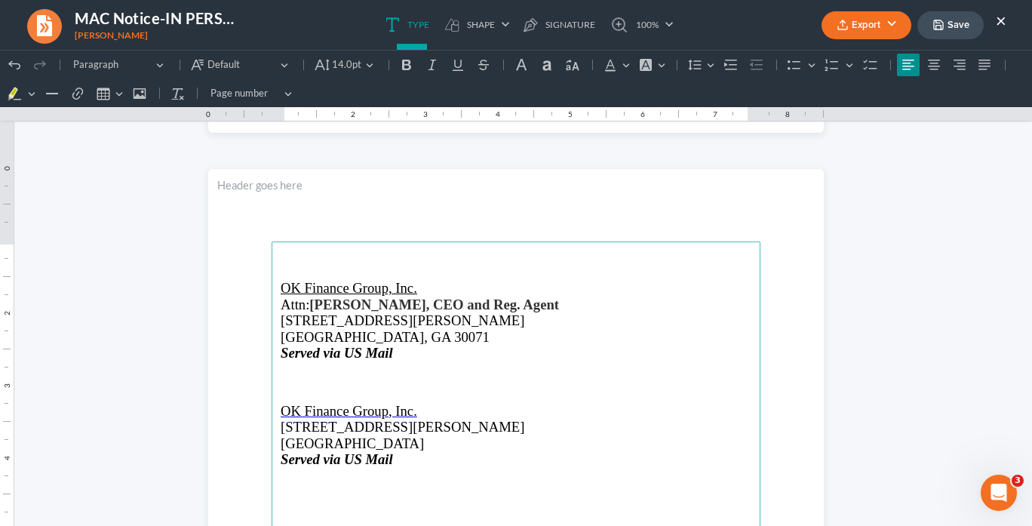
drag, startPoint x: 543, startPoint y: 331, endPoint x: 555, endPoint y: 325, distance: 13.5
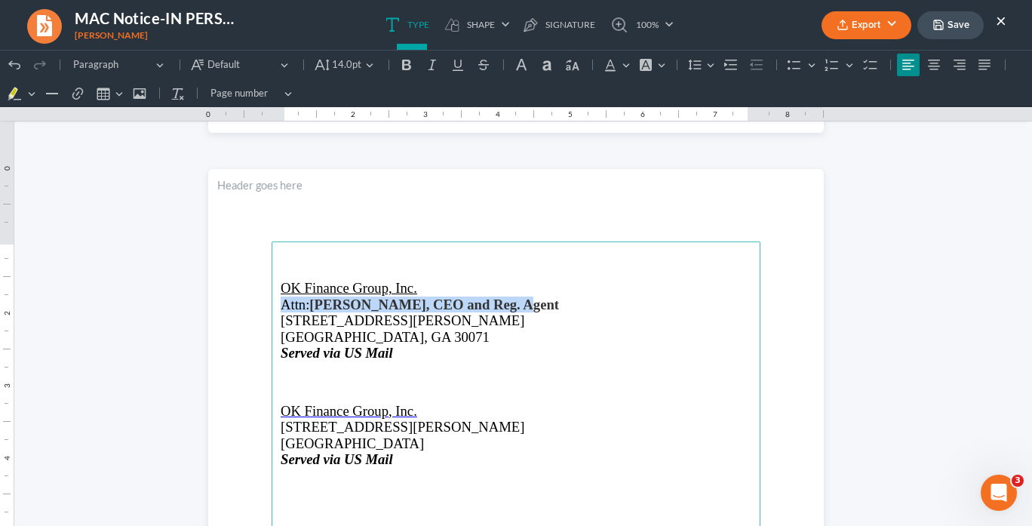
drag, startPoint x: 528, startPoint y: 302, endPoint x: 276, endPoint y: 305, distance: 252.0
click at [281, 305] on p "Attn: Kyu Y Cho, CEO and Reg. Agent" at bounding box center [516, 305] width 471 height 16
click at [407, 69] on icon "Editor toolbar" at bounding box center [406, 64] width 15 height 15
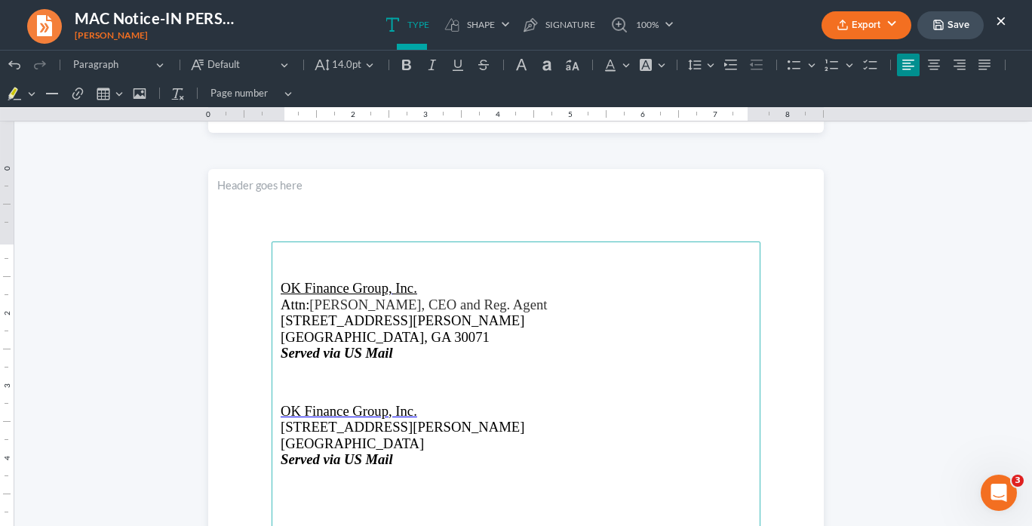
click at [567, 357] on p "Served via US Mail" at bounding box center [516, 353] width 471 height 16
click at [402, 422] on p "4493 BUFORD HWY" at bounding box center [516, 427] width 471 height 16
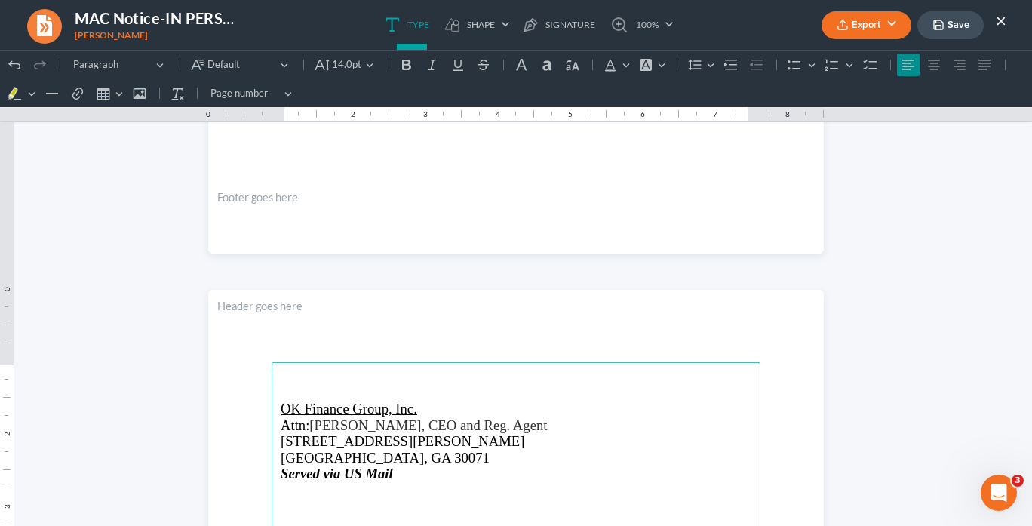
scroll to position [2126, 0]
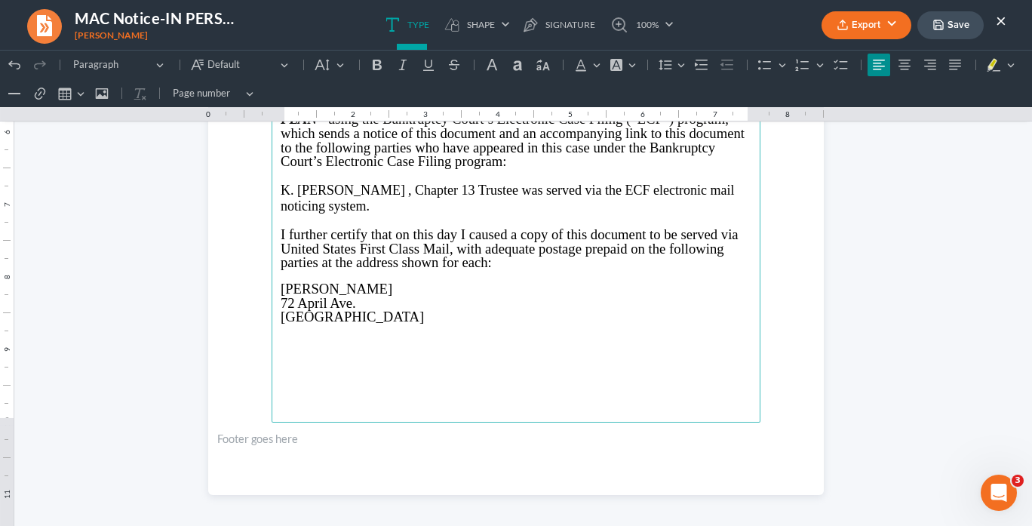
click at [408, 186] on span ", Chapter 13" at bounding box center [441, 190] width 66 height 15
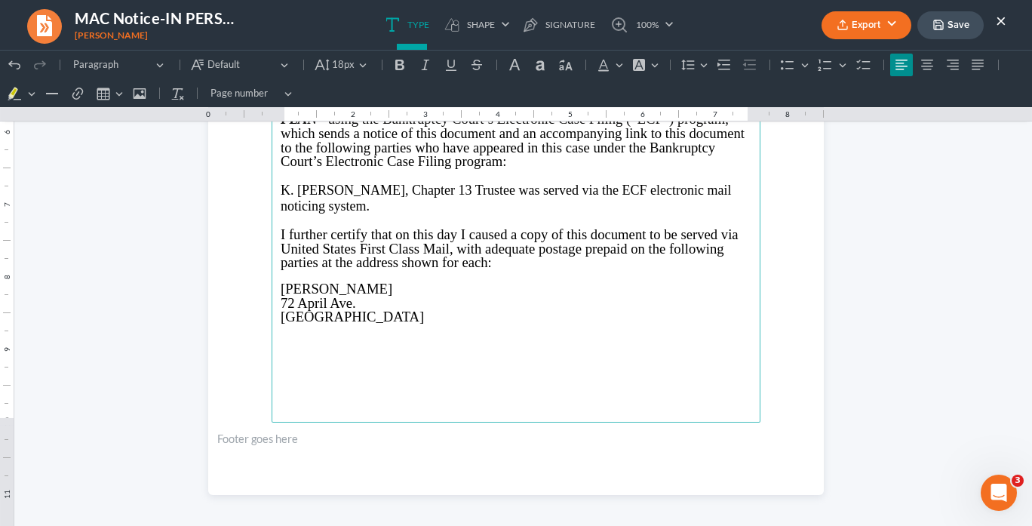
click at [475, 183] on span "Trustee was served via the ECF electronic mail noticing system." at bounding box center [506, 198] width 450 height 31
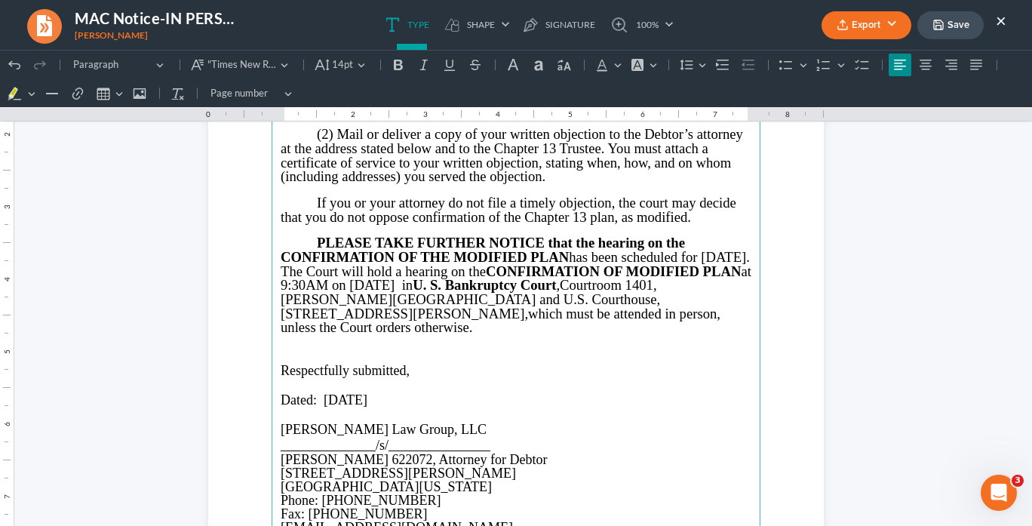
scroll to position [918, 0]
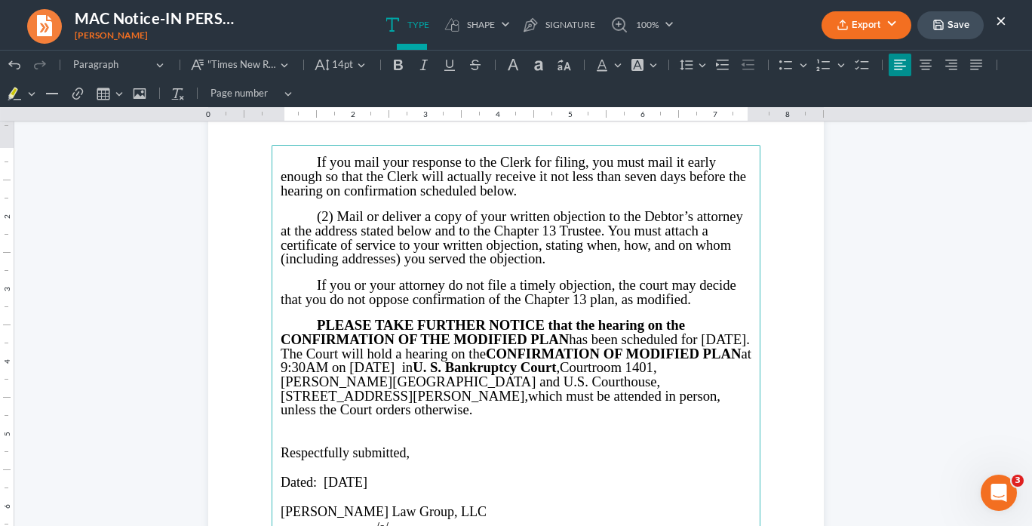
click at [867, 20] on button "Export" at bounding box center [867, 25] width 90 height 28
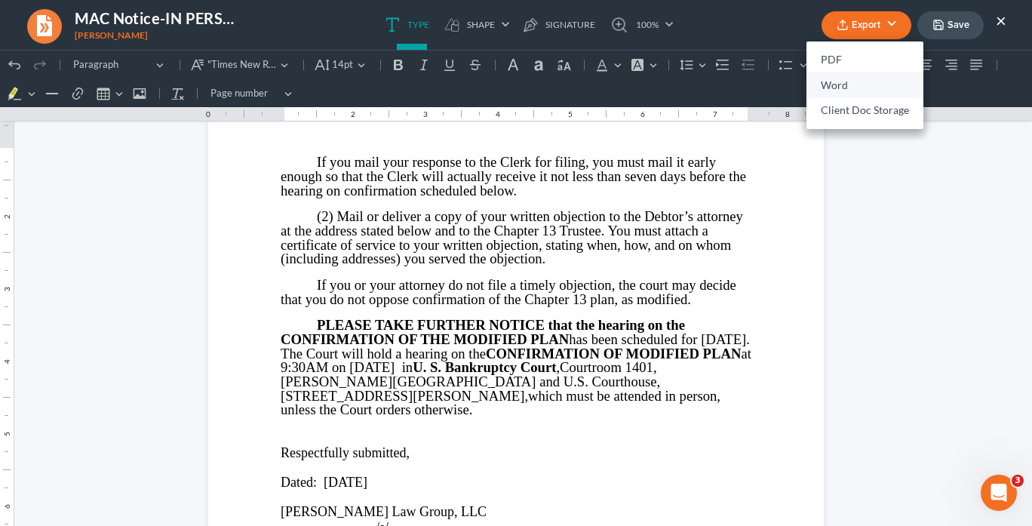
click at [841, 86] on link "Word" at bounding box center [865, 85] width 117 height 26
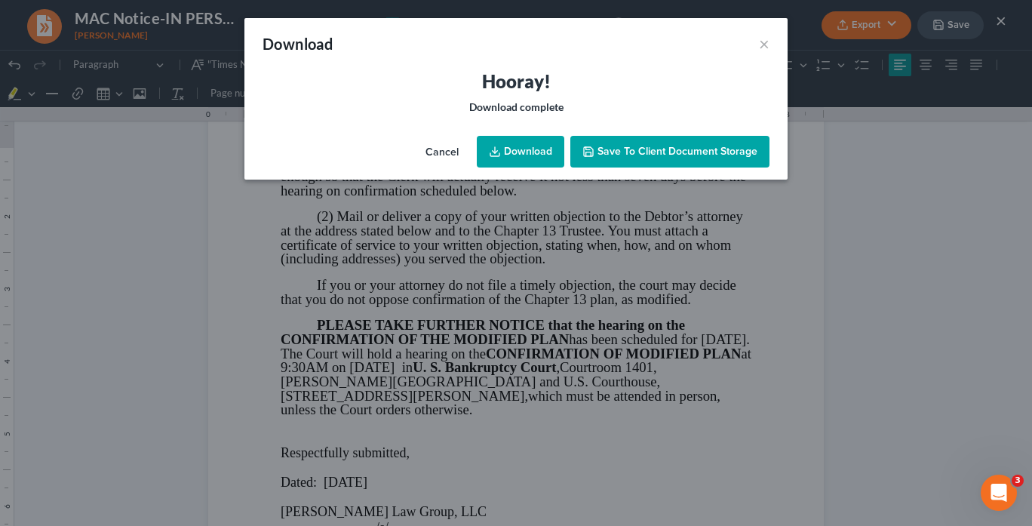
click at [533, 150] on link "Download" at bounding box center [521, 152] width 88 height 32
click at [1001, 18] on div "Download × Hooray! Download complete Cancel Download Save to Client Document St…" at bounding box center [516, 263] width 1032 height 526
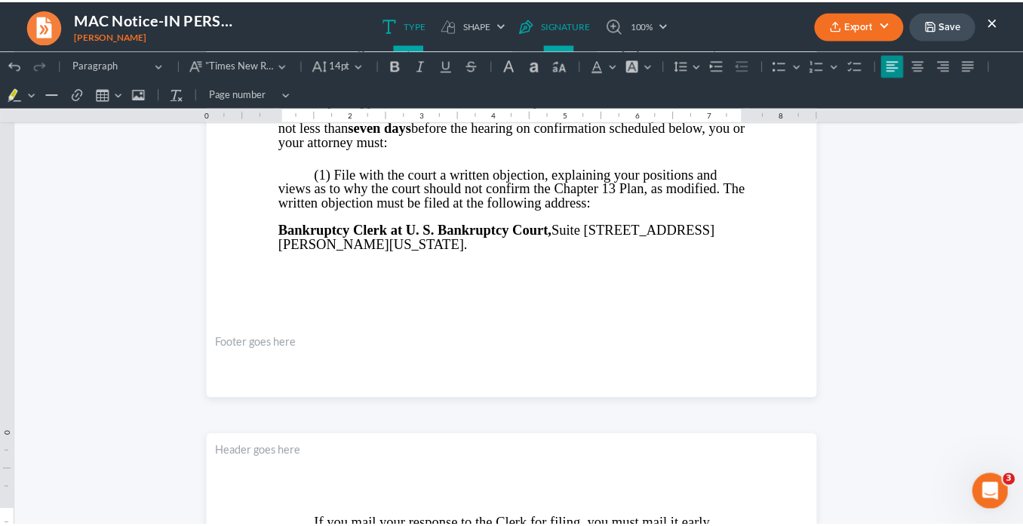
scroll to position [435, 0]
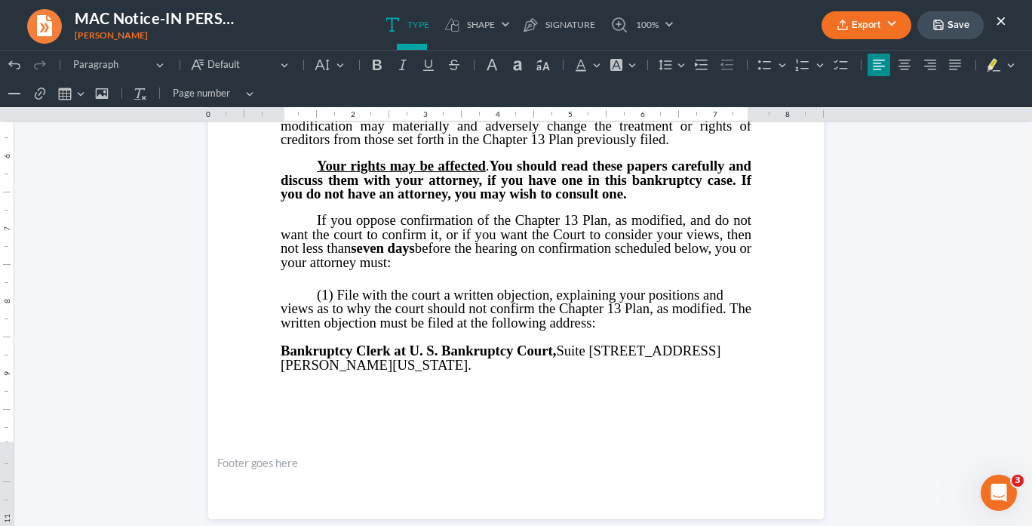
click at [866, 19] on button "Export" at bounding box center [867, 25] width 90 height 28
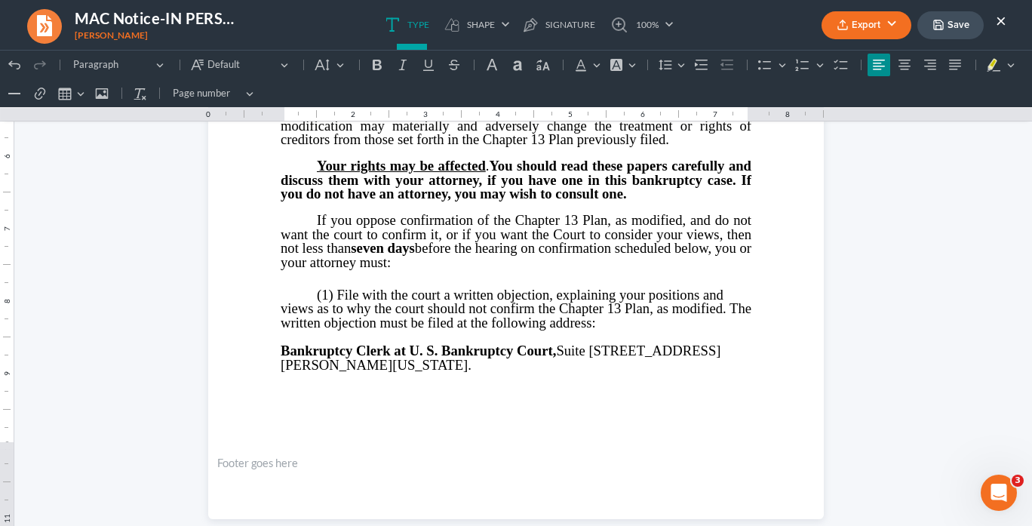
click at [1002, 20] on button "×" at bounding box center [1001, 20] width 11 height 18
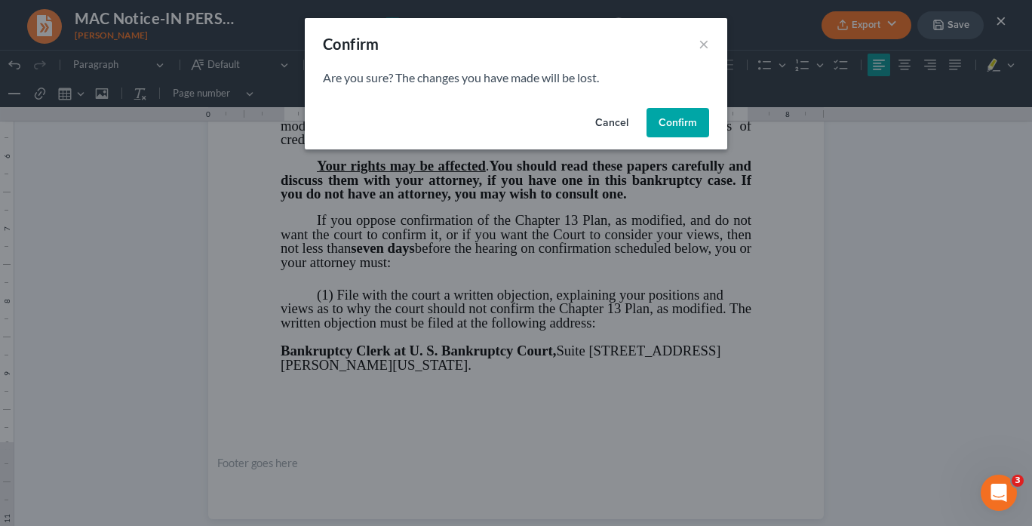
click at [673, 125] on button "Confirm" at bounding box center [678, 123] width 63 height 30
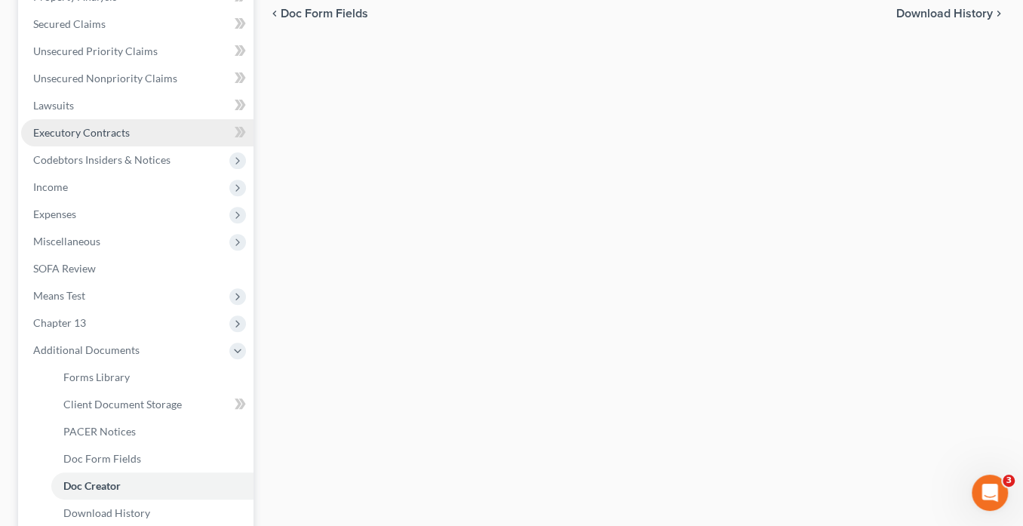
scroll to position [68, 0]
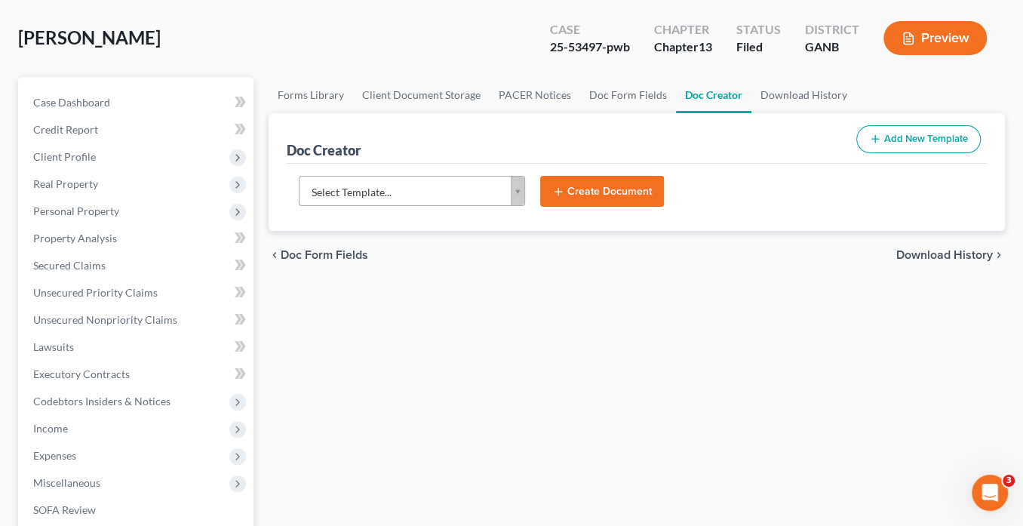
click at [516, 187] on body "Home New Case Client Portal Saedi Law Group info@saedilawgroup.com My Account S…" at bounding box center [511, 441] width 1023 height 1019
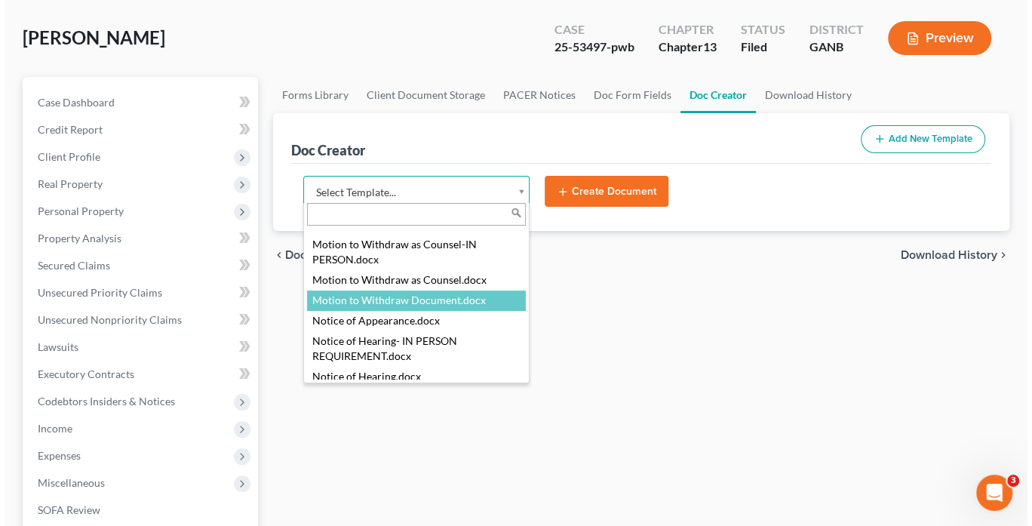
scroll to position [2959, 0]
select select "111663"
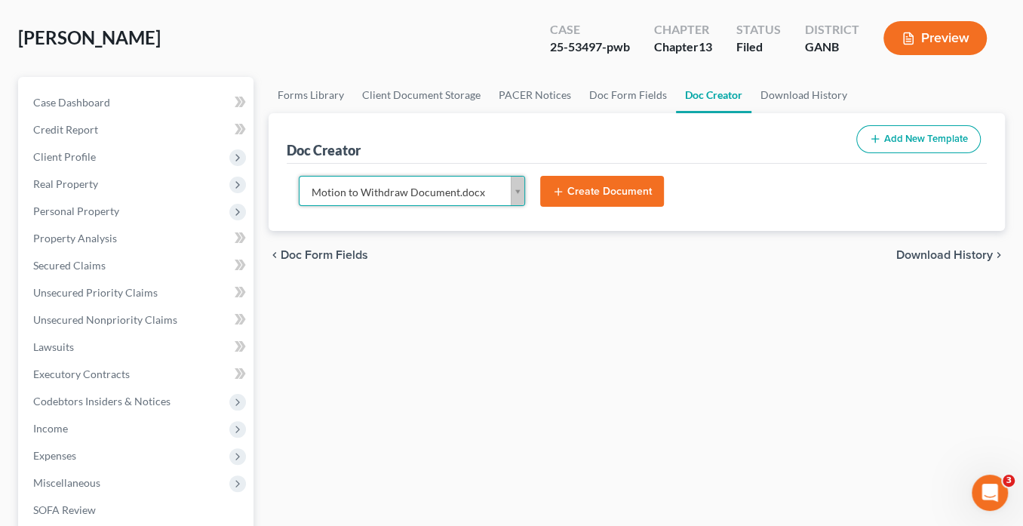
click at [607, 184] on button "Create Document" at bounding box center [602, 192] width 124 height 32
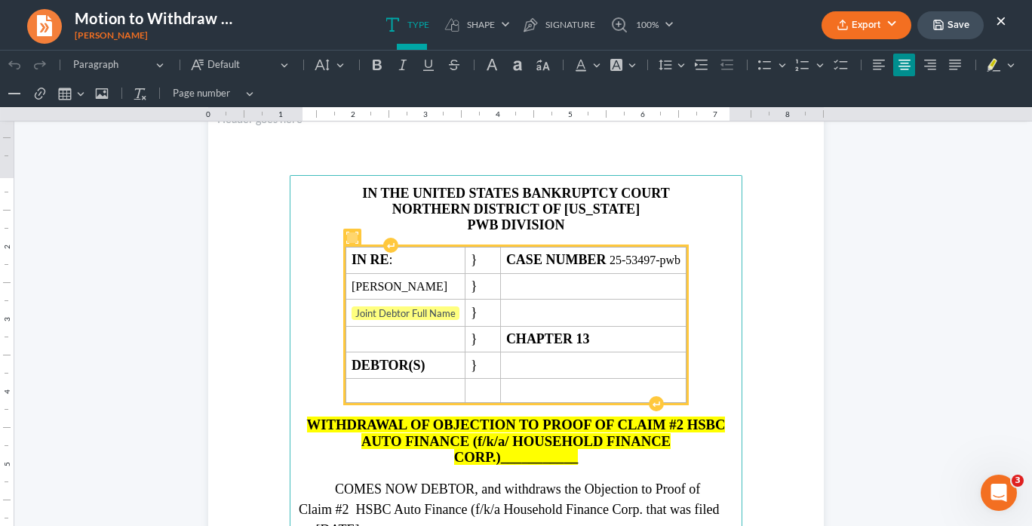
scroll to position [181, 0]
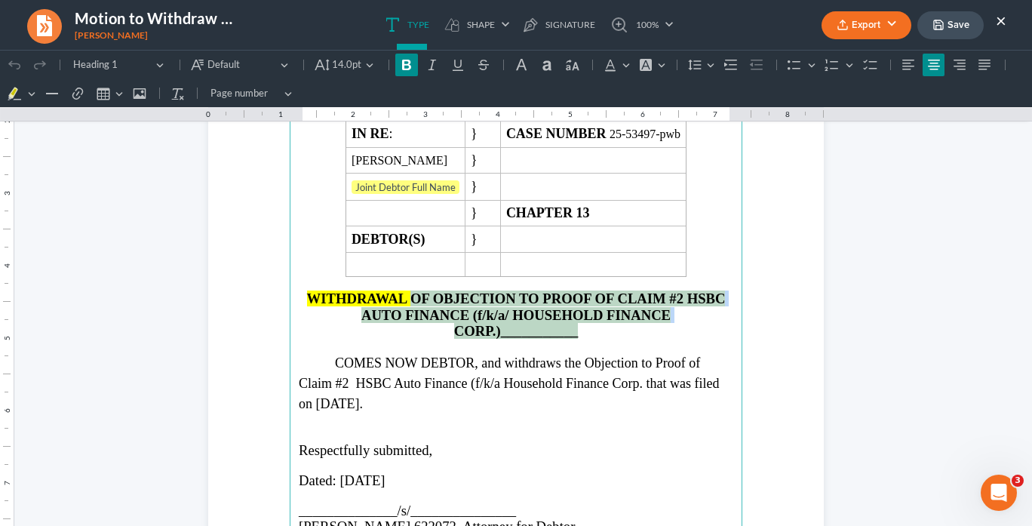
drag, startPoint x: 585, startPoint y: 321, endPoint x: 409, endPoint y: 287, distance: 179.2
click at [409, 291] on h2 "WITHDRAWAL OF OBJECTION TO PROOF OF CLAIM #2 HSBC AUTO FINANCE (f/k/a/ HOUSEHOL…" at bounding box center [516, 315] width 435 height 48
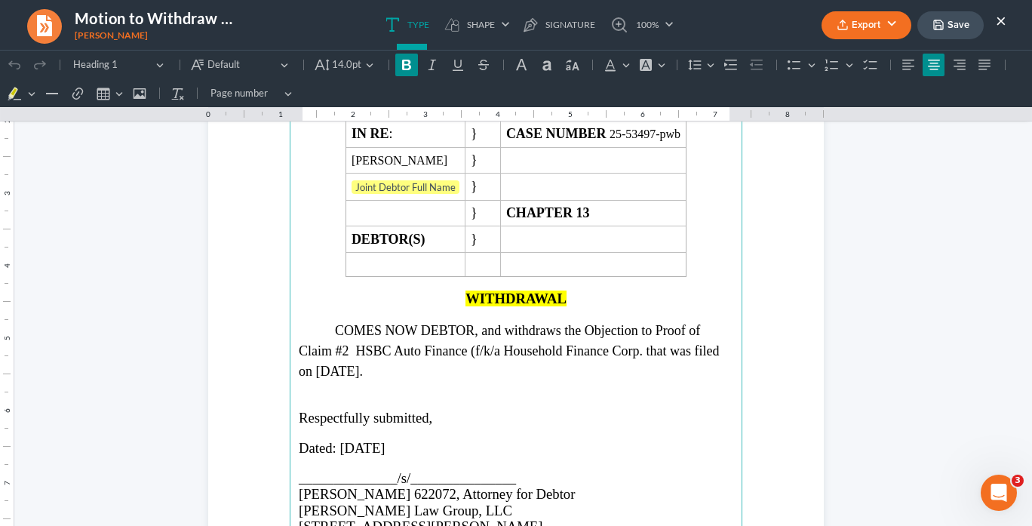
click at [568, 291] on h2 "WITHDRAWAL" at bounding box center [516, 299] width 435 height 16
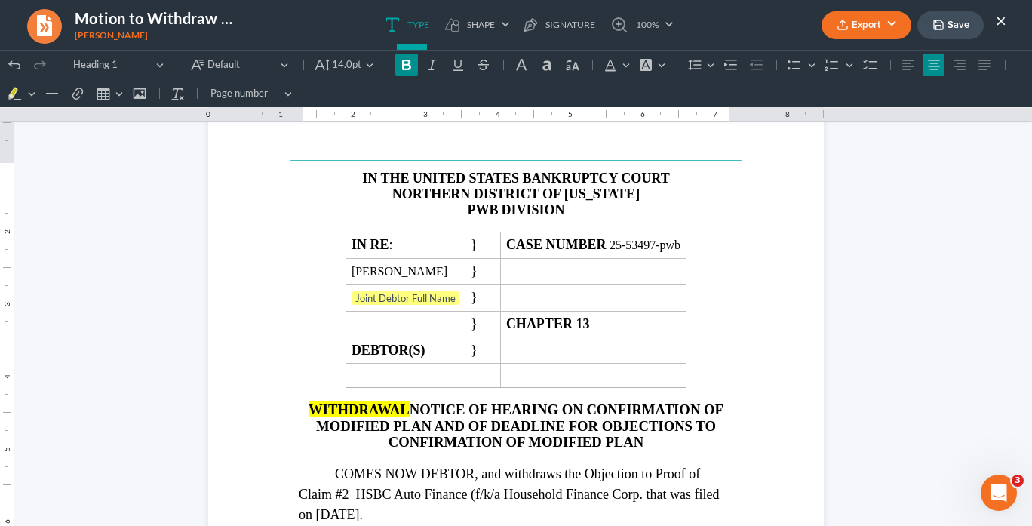
scroll to position [60, 0]
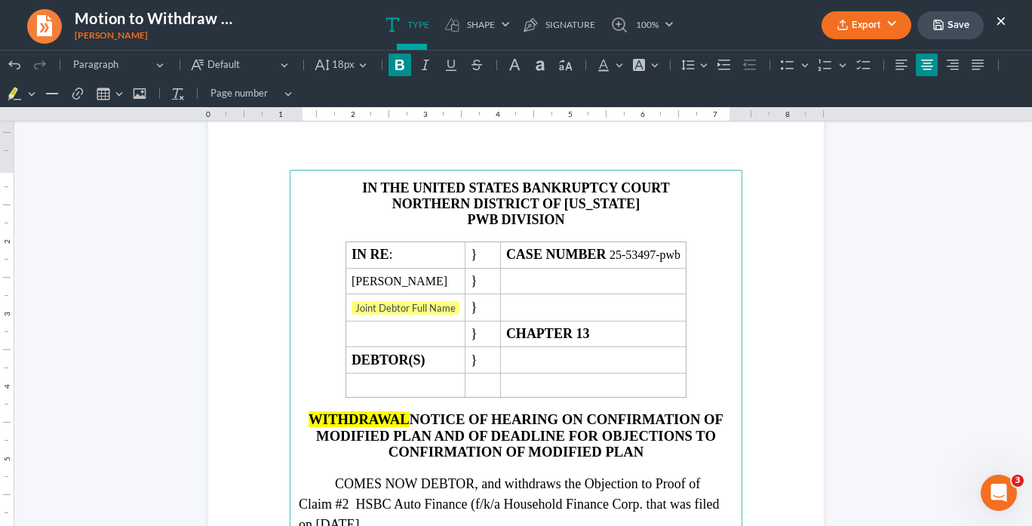
click at [493, 218] on strong "PWB" at bounding box center [482, 219] width 31 height 15
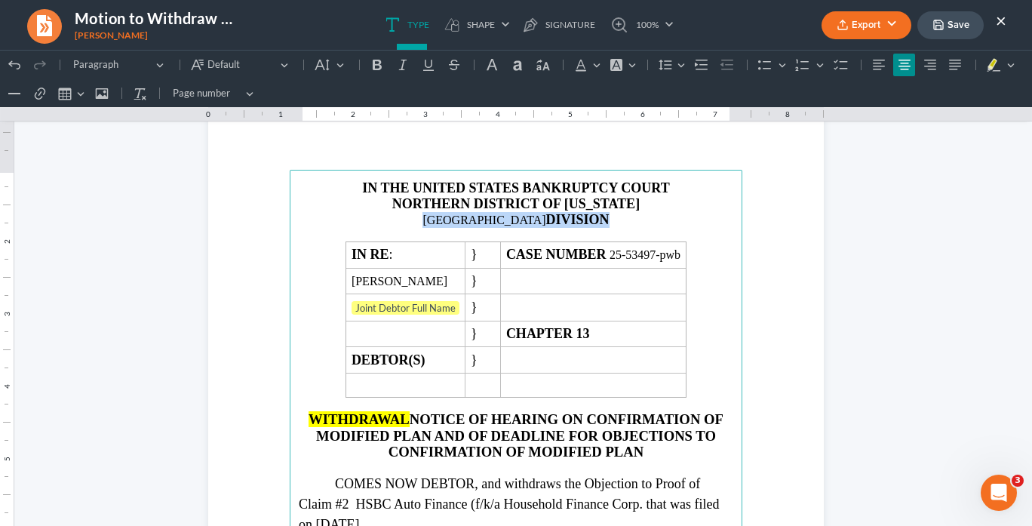
drag, startPoint x: 568, startPoint y: 220, endPoint x: 444, endPoint y: 214, distance: 124.7
click at [444, 214] on p "ATLANTA DIVISION" at bounding box center [516, 220] width 435 height 16
click at [379, 68] on icon "Editor toolbar" at bounding box center [377, 65] width 9 height 11
click at [338, 67] on button "Default" at bounding box center [330, 65] width 40 height 23
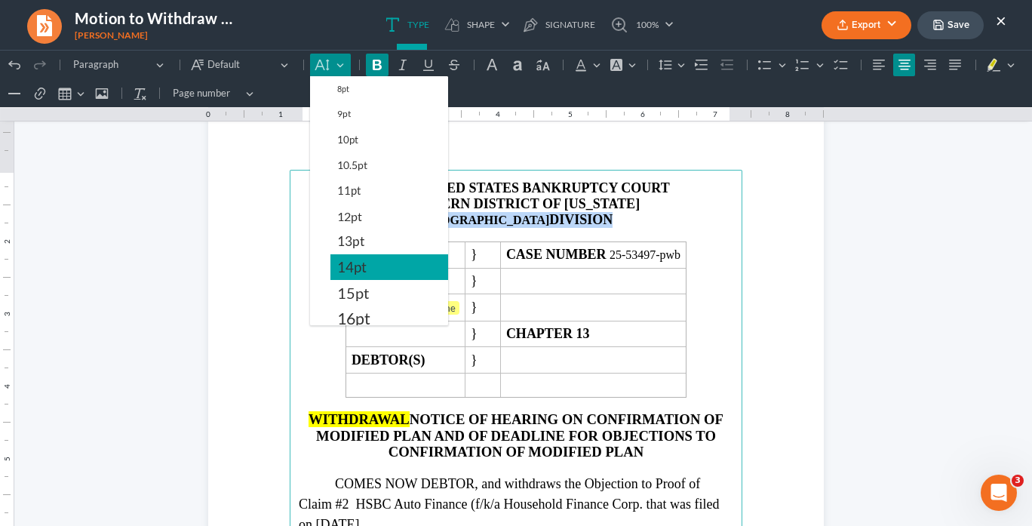
click at [368, 260] on button "14pt" at bounding box center [390, 267] width 118 height 26
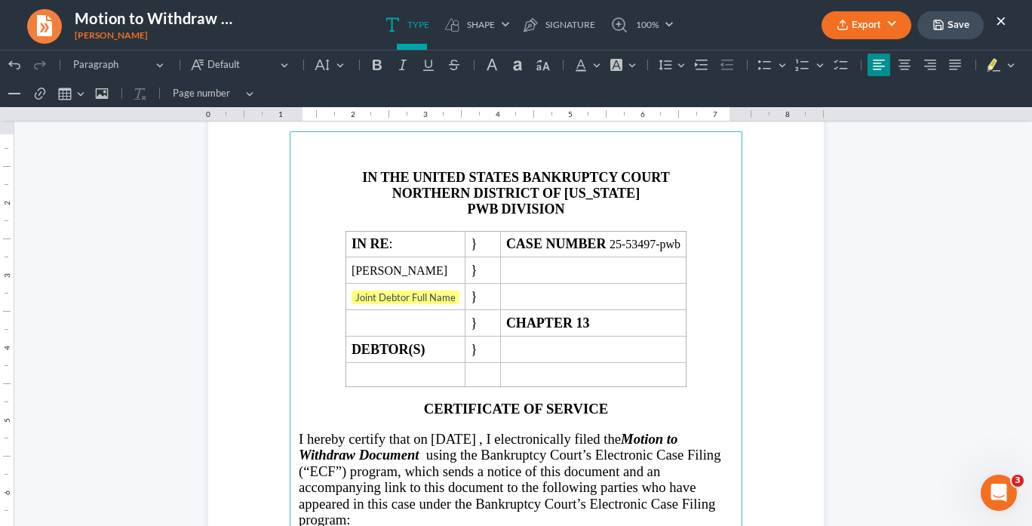
scroll to position [906, 0]
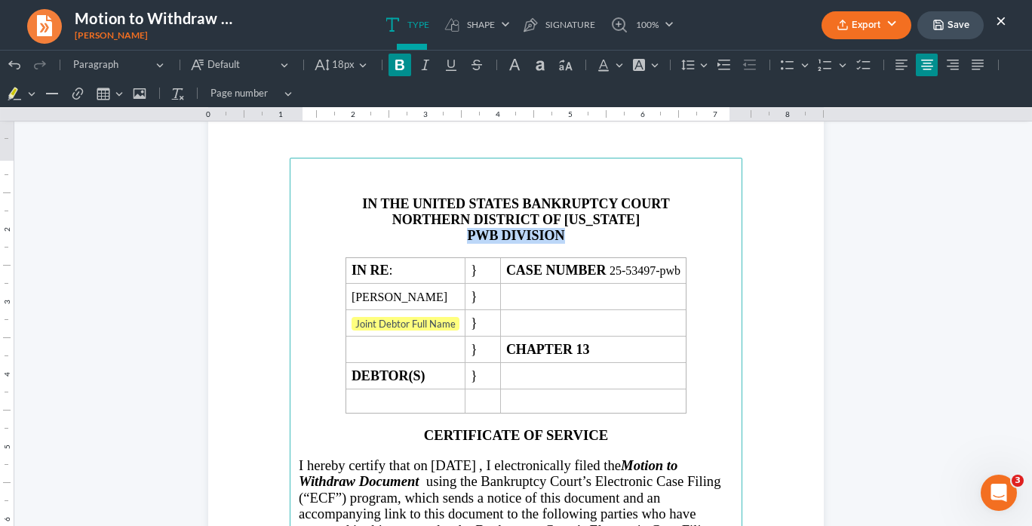
drag, startPoint x: 561, startPoint y: 233, endPoint x: 459, endPoint y: 232, distance: 101.9
click at [459, 232] on p "PWB DIVISION" at bounding box center [516, 236] width 435 height 16
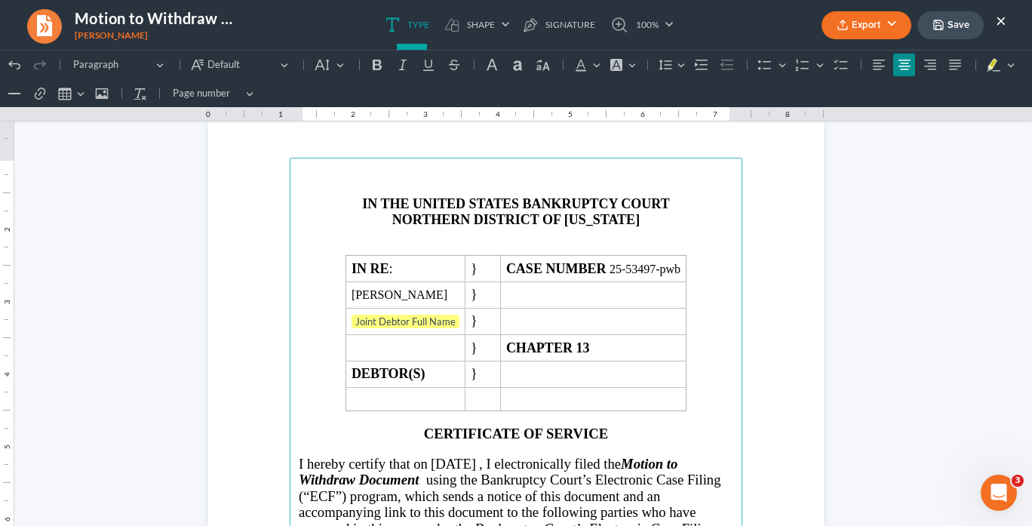
click at [481, 234] on p "Rich Text Editor, page-1-main" at bounding box center [516, 235] width 435 height 14
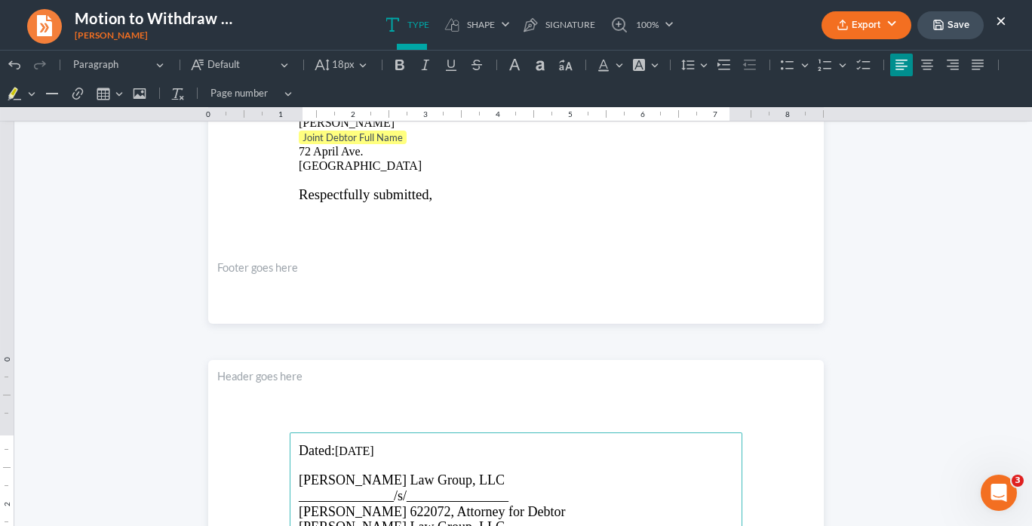
scroll to position [1405, 0]
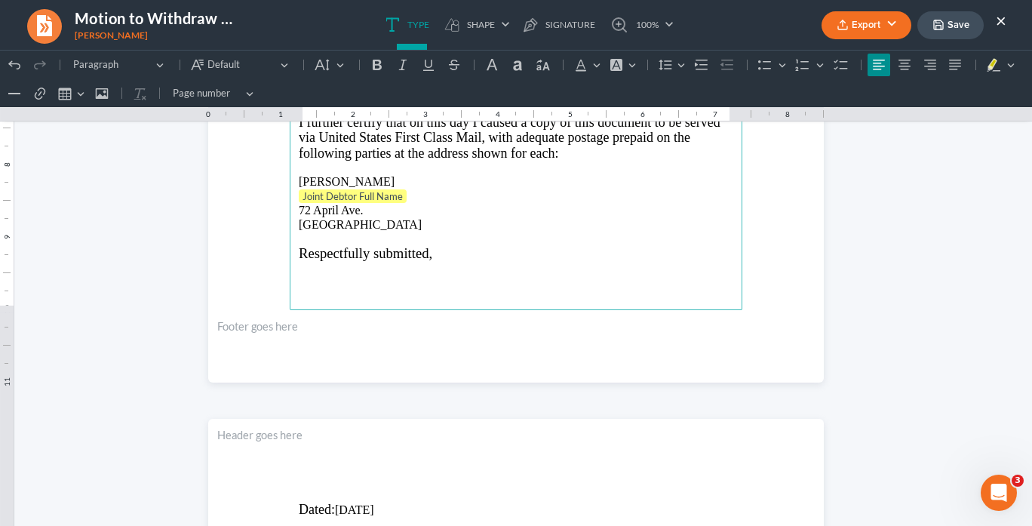
click at [406, 189] on p "Joint Debtor Full Name" at bounding box center [516, 196] width 435 height 15
drag, startPoint x: 389, startPoint y: 188, endPoint x: 324, endPoint y: 188, distance: 65.6
click at [315, 189] on p "Joint Debtor Full Name ⁠⁠⁠⁠⁠⁠⁠" at bounding box center [516, 196] width 435 height 15
click at [299, 203] on p "72 April Ave. Stockbridge, GA 30281" at bounding box center [516, 217] width 435 height 28
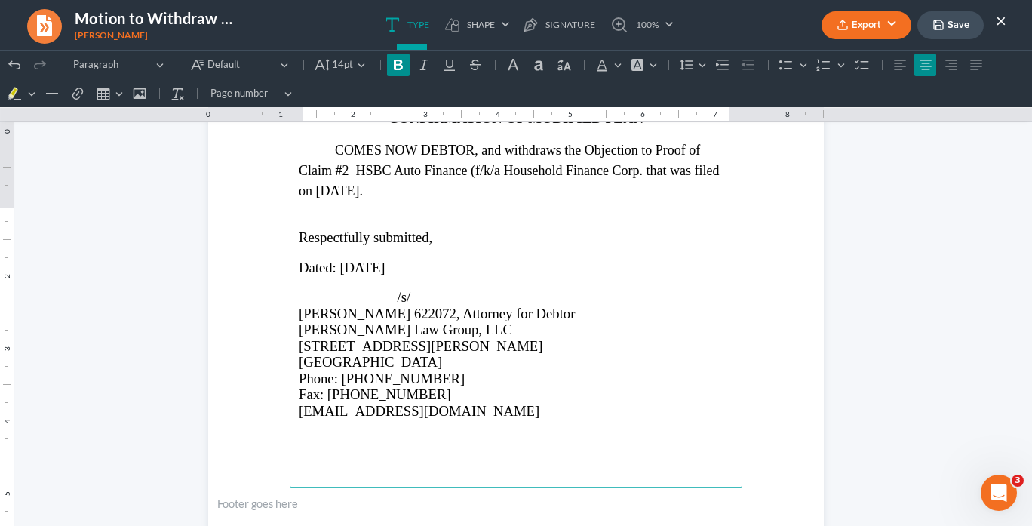
scroll to position [318, 0]
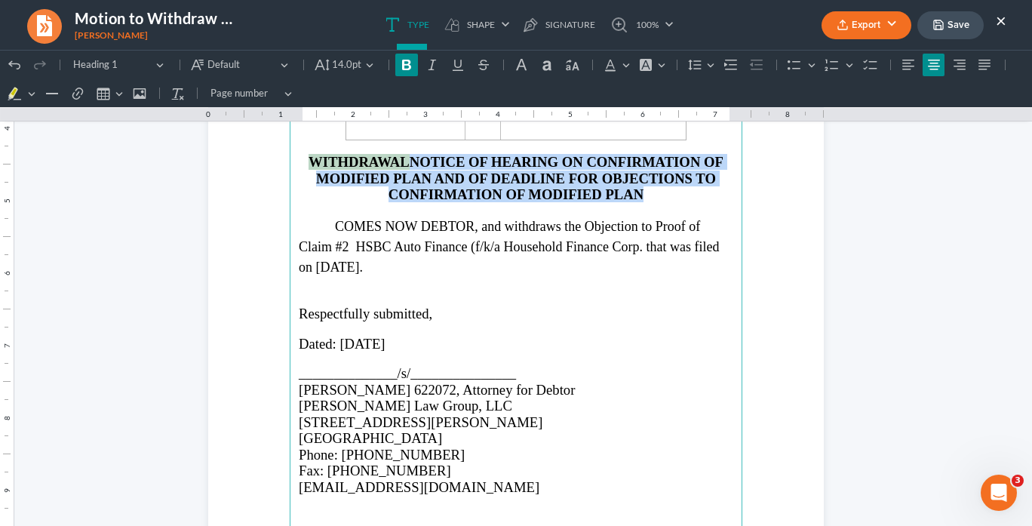
drag, startPoint x: 641, startPoint y: 189, endPoint x: 317, endPoint y: 150, distance: 326.0
click at [305, 154] on h2 "WITHDRAWAL NOTICE OF HEARING ON CONFIRMATION OF MODIFIED PLAN AND OF DEADLINE F…" at bounding box center [516, 178] width 435 height 48
click at [652, 65] on button "Font Background Color Font Background Color" at bounding box center [651, 65] width 33 height 23
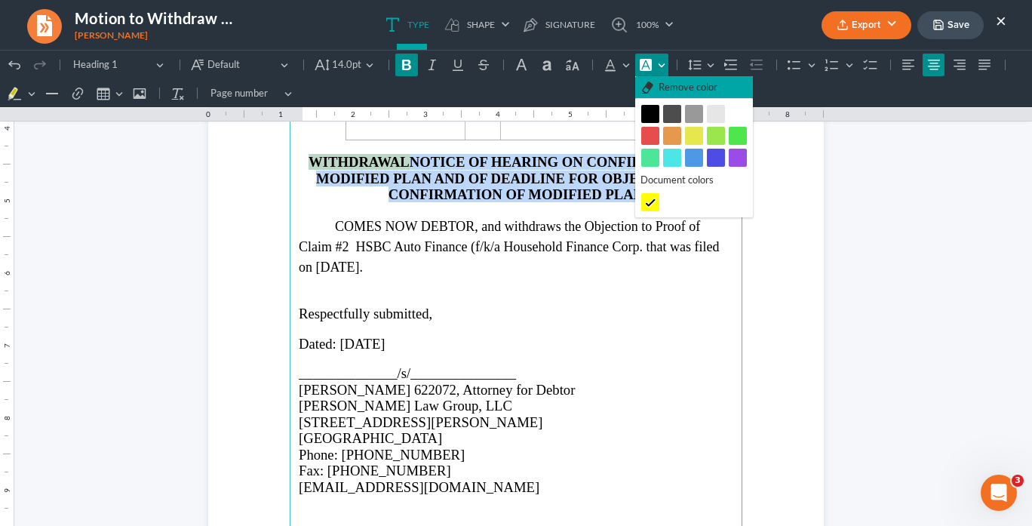
drag, startPoint x: 659, startPoint y: 86, endPoint x: 651, endPoint y: 85, distance: 7.7
click at [660, 86] on span "Remove color" at bounding box center [688, 87] width 59 height 15
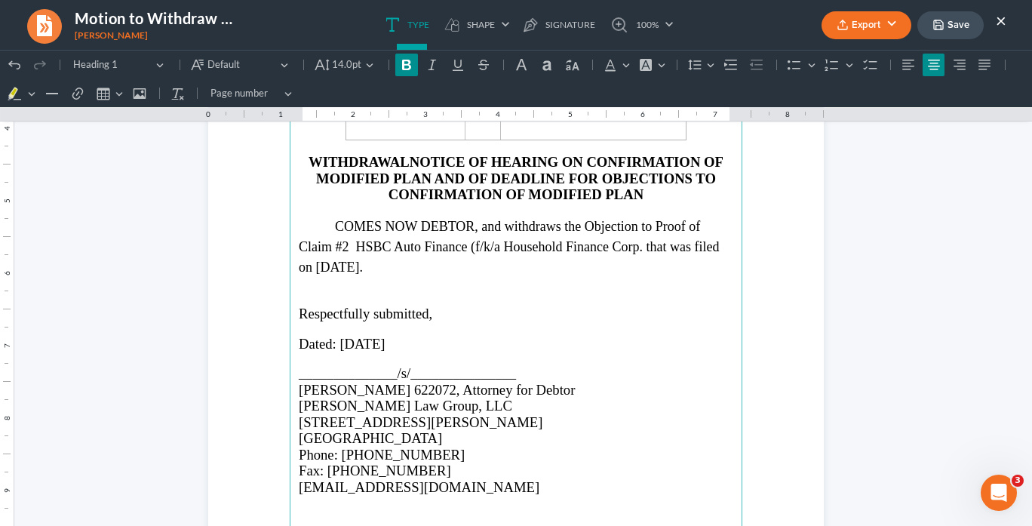
click at [560, 219] on span "COMES NOW DEBTOR, and withdraws the Objection to Proof of Claim #2 HSBC Auto Fi…" at bounding box center [509, 247] width 420 height 56
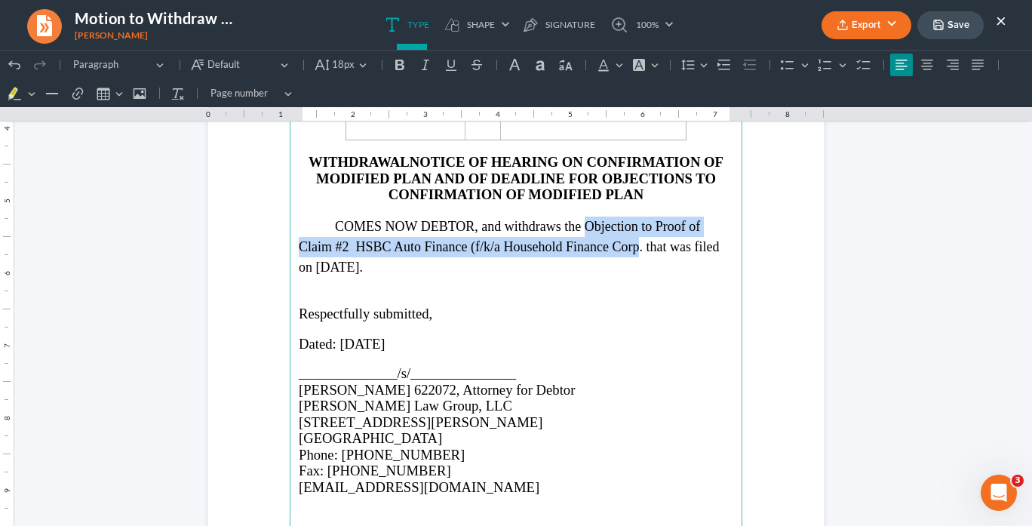
drag, startPoint x: 635, startPoint y: 241, endPoint x: 598, endPoint y: 212, distance: 47.3
click at [586, 217] on p "COMES NOW DEBTOR, and withdraws the Objection to Proof of Claim #2 HSBC Auto Fi…" at bounding box center [516, 247] width 435 height 61
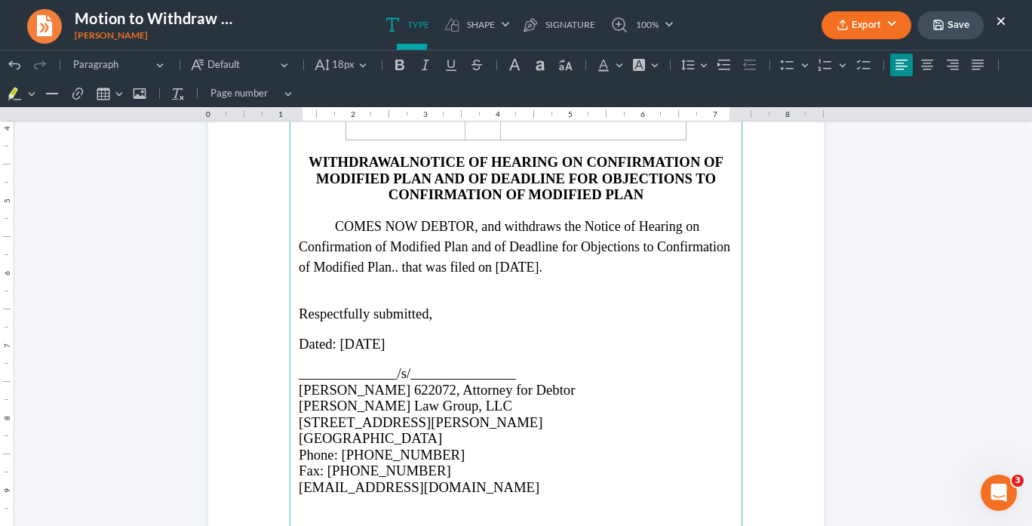
click at [402, 154] on strong "WITHDRAWAL" at bounding box center [359, 162] width 101 height 16
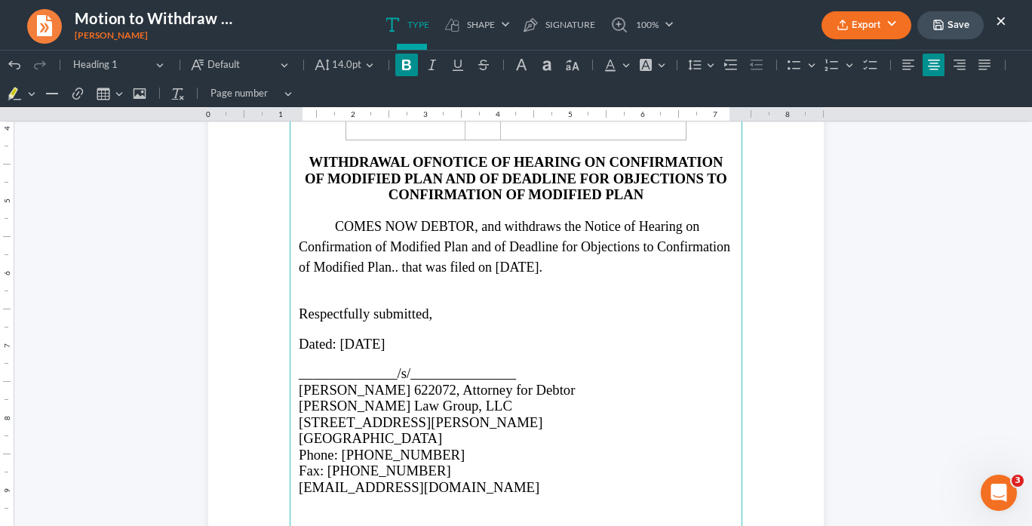
click at [392, 263] on span "COMES NOW DEBTOR, and withdraws the Notice of Hearing on Confirmation of Modifi…" at bounding box center [515, 247] width 432 height 56
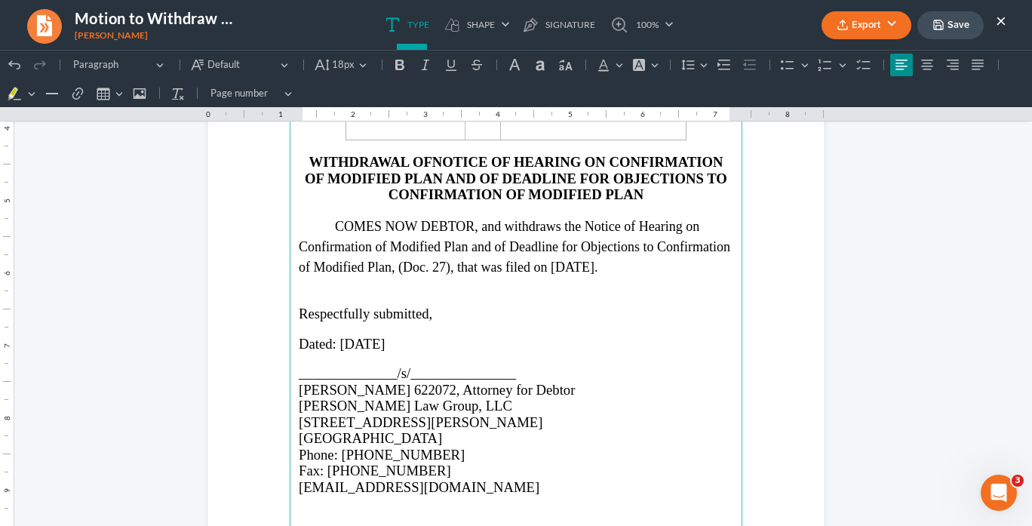
click at [622, 258] on span "COMES NOW DEBTOR, and withdraws the Notice of Hearing on Confirmation of Modifi…" at bounding box center [515, 247] width 432 height 56
drag, startPoint x: 650, startPoint y: 257, endPoint x: 663, endPoint y: 255, distance: 13.8
click at [651, 254] on span "COMES NOW DEBTOR, and withdraws the Notice of Hearing on Confirmation of Modifi…" at bounding box center [515, 247] width 432 height 56
click at [627, 260] on span "COMES NOW DEBTOR, and withdraws the Notice of Hearing on Confirmation of Modifi…" at bounding box center [515, 247] width 432 height 56
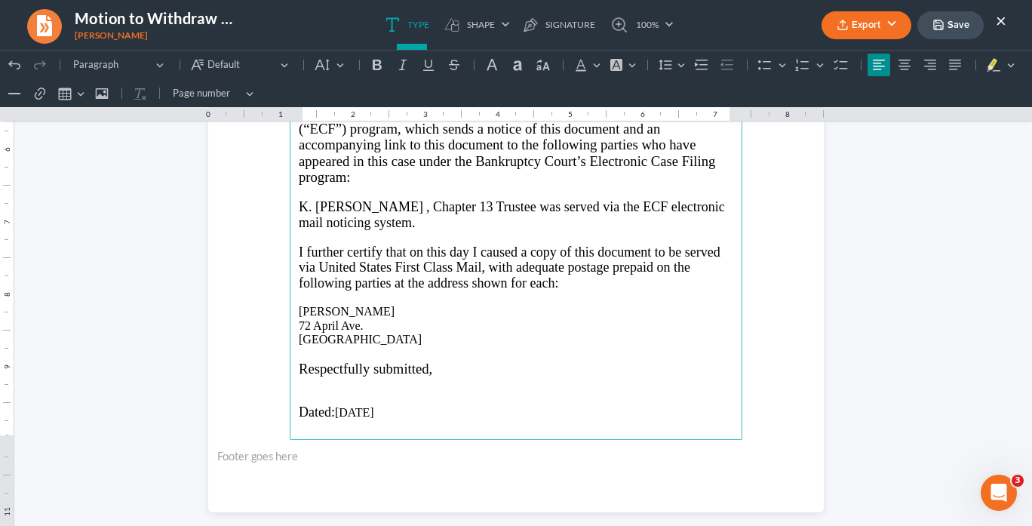
scroll to position [1345, 0]
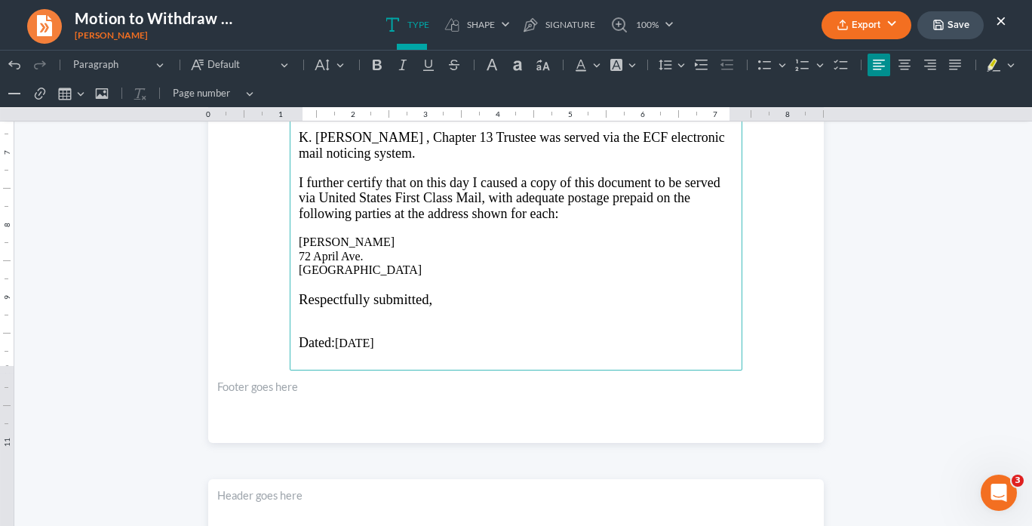
click at [303, 277] on p "Rich Text Editor, page-1-main" at bounding box center [516, 284] width 435 height 14
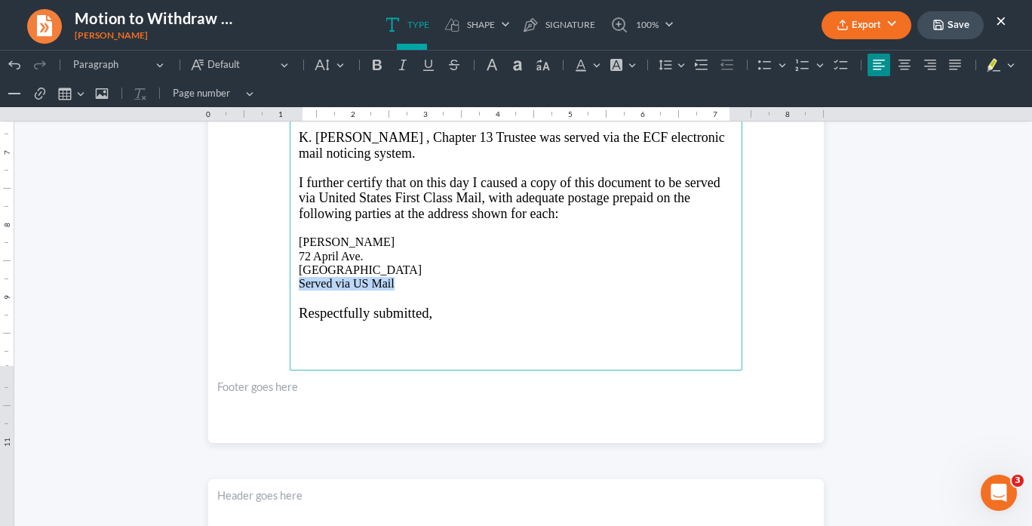
drag, startPoint x: 405, startPoint y: 277, endPoint x: 306, endPoint y: 263, distance: 99.9
click at [290, 275] on main "IN THE UNITED STATES BANKRUPTCY COURT NORTHERN DISTRICT OF GEORGIA ATLANTA DIVI…" at bounding box center [516, 45] width 453 height 652
click at [395, 65] on icon "Editor toolbar" at bounding box center [402, 64] width 15 height 15
click at [377, 67] on icon "Editor toolbar" at bounding box center [377, 64] width 15 height 15
click at [528, 269] on p "72 April Ave. Stockbridge, GA 30281" at bounding box center [516, 264] width 435 height 28
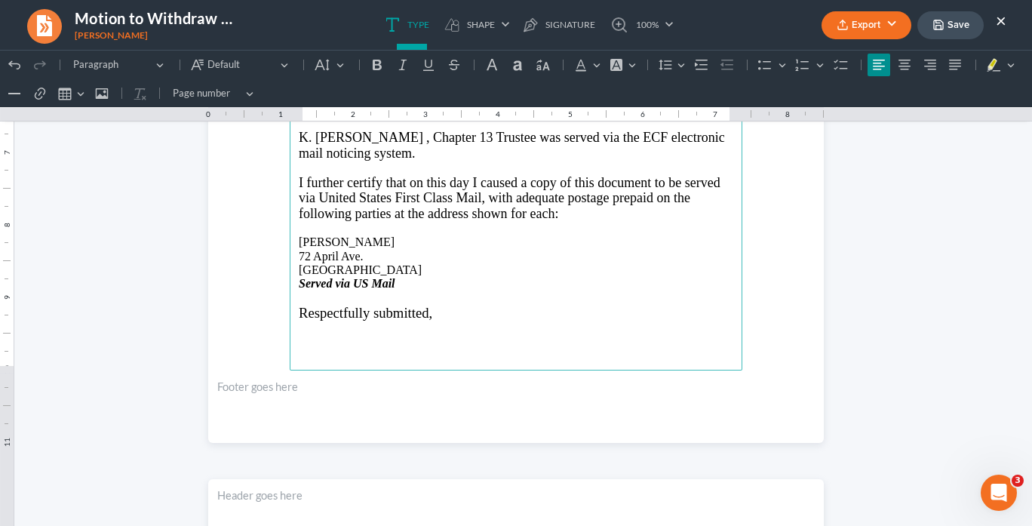
click at [299, 235] on p "Quanetta Marie Smith" at bounding box center [516, 242] width 435 height 14
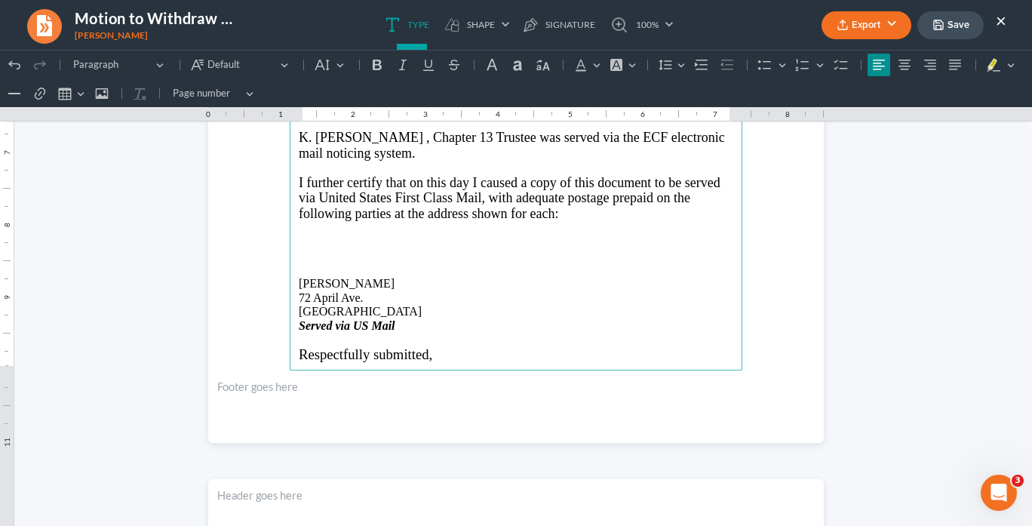
click at [291, 346] on main "IN THE UNITED STATES BANKRUPTCY COURT NORTHERN DISTRICT OF GEORGIA ATLANTA DIVI…" at bounding box center [516, 45] width 453 height 652
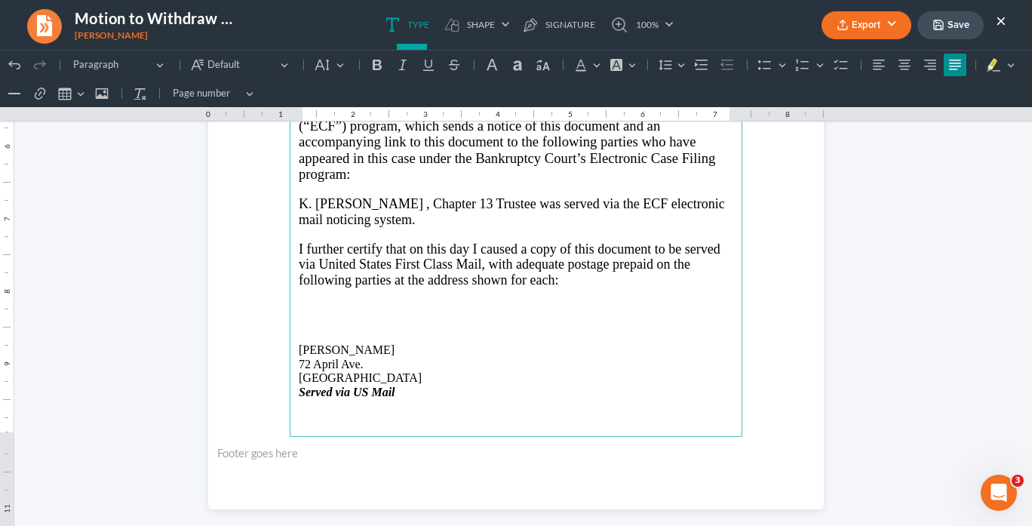
scroll to position [1278, 0]
click at [385, 201] on p "K. Edward Safir , Chapter 13 Trustee was served via the ECF electronic mail not…" at bounding box center [516, 212] width 435 height 31
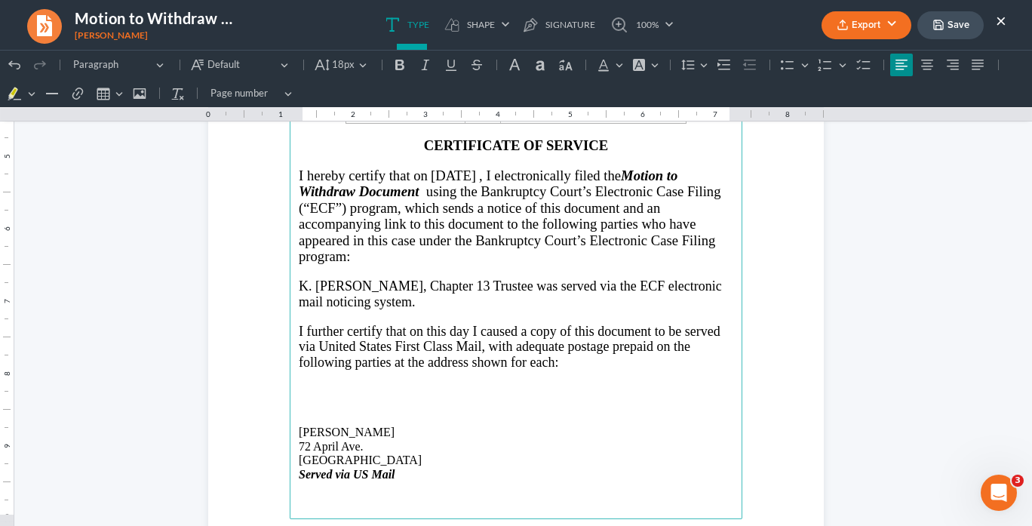
scroll to position [1096, 0]
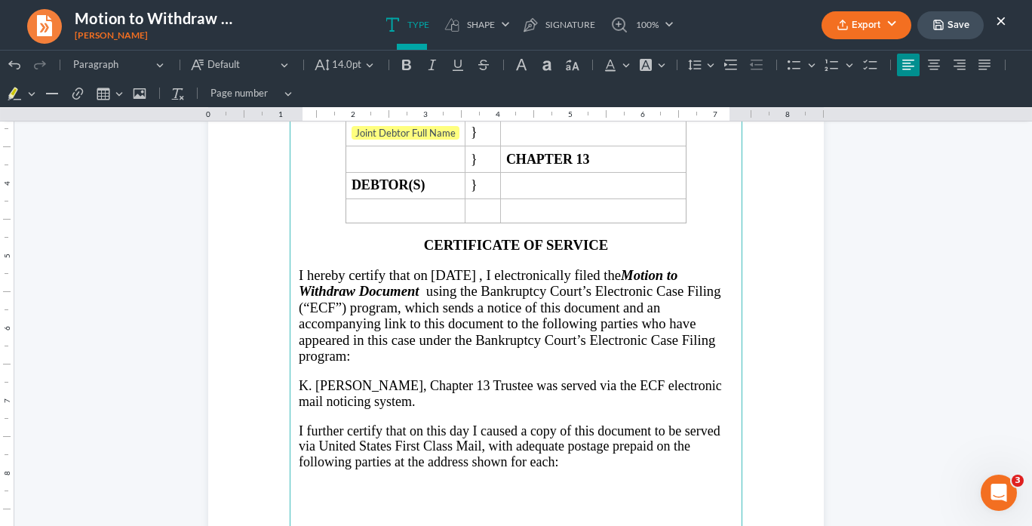
click at [423, 283] on span "using the Bankruptcy Court’s Electronic Case Filing (“ECF”) program, which send…" at bounding box center [510, 323] width 423 height 81
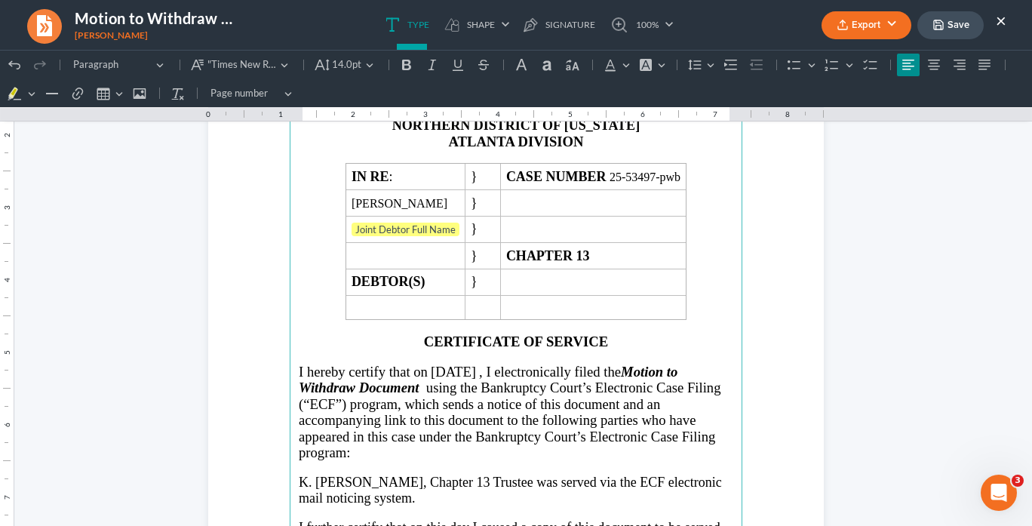
scroll to position [915, 0]
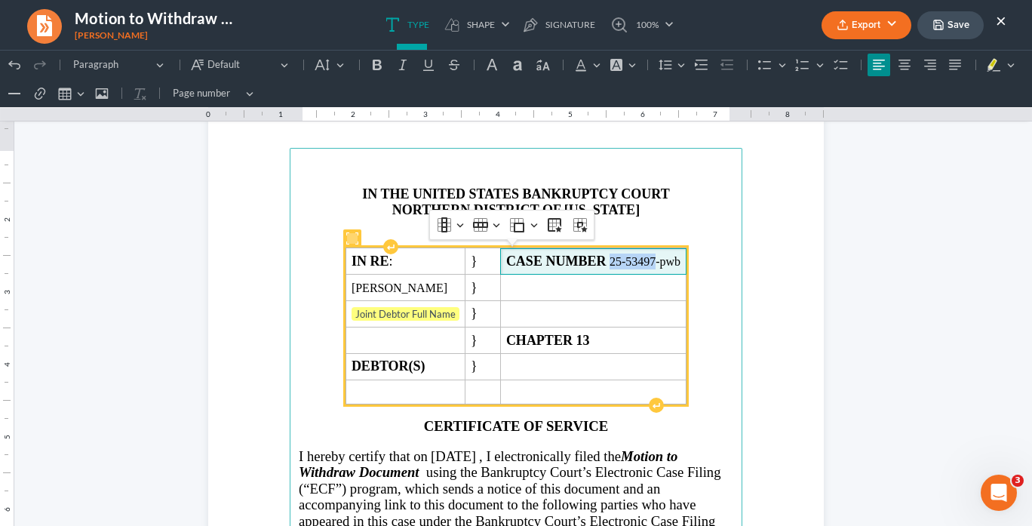
drag, startPoint x: 678, startPoint y: 257, endPoint x: 635, endPoint y: 254, distance: 43.1
click at [634, 257] on span "CASE NUMBER 25-53497-pwb" at bounding box center [593, 262] width 174 height 16
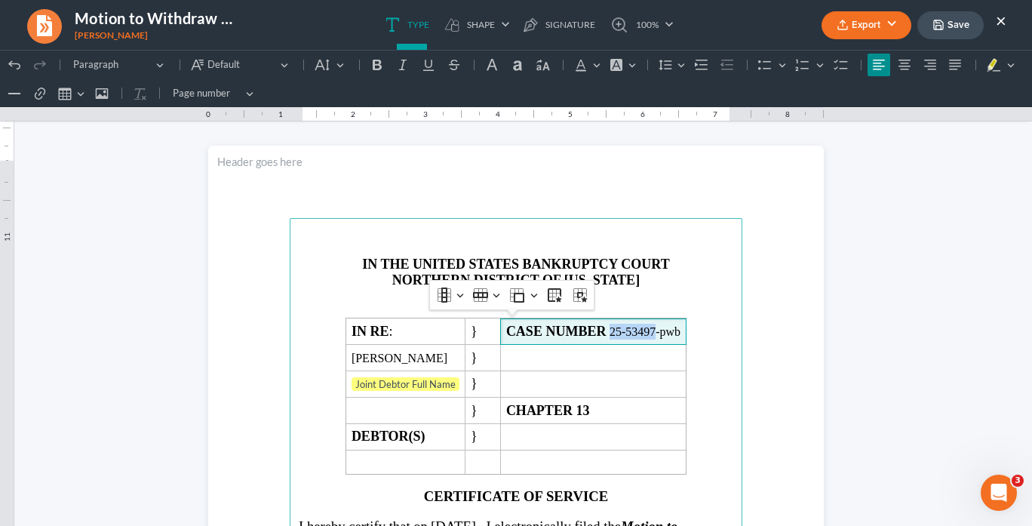
scroll to position [966, 0]
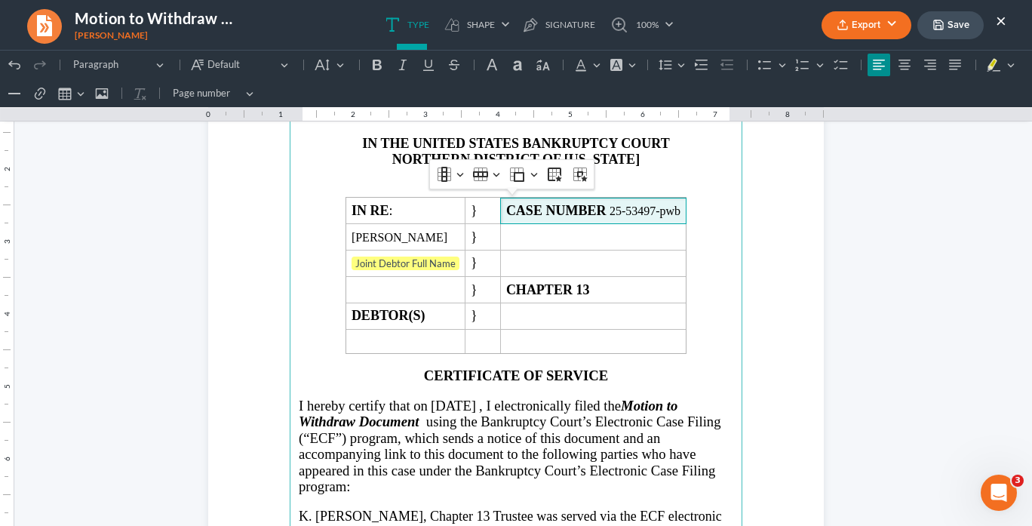
click at [1000, 193] on html "1.00 10.00 0 1 1 2 2 3 3 4 4 5 5 6 6 7 7 8 8 9 9 10 10 11 11 Undo (Ctrl+Z) Undo…" at bounding box center [516, 387] width 1032 height 2607
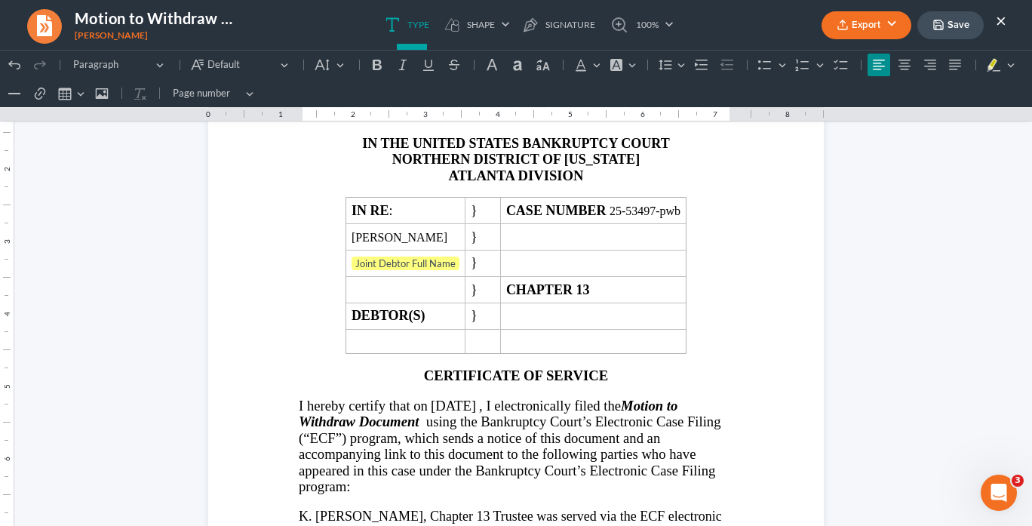
click at [867, 28] on button "Export" at bounding box center [867, 25] width 90 height 28
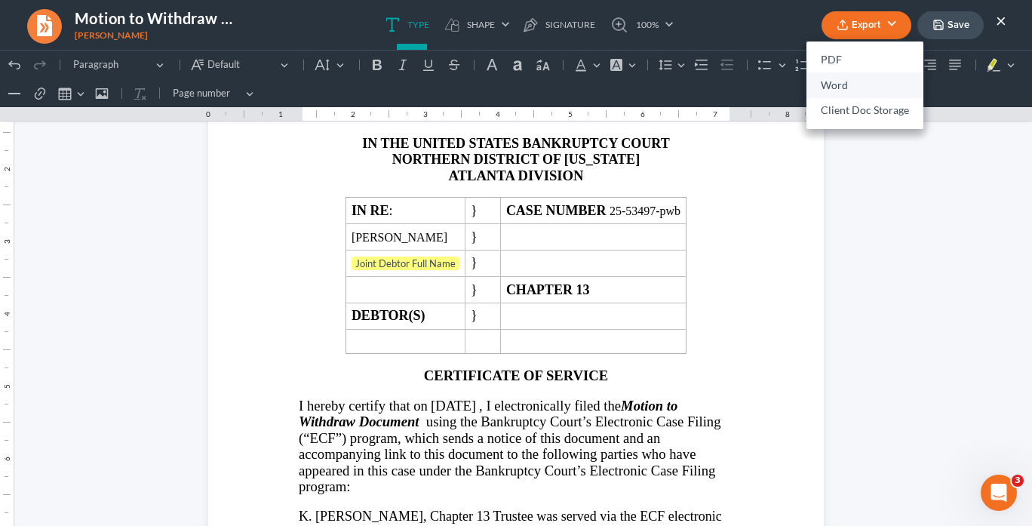
click at [839, 84] on link "Word" at bounding box center [865, 85] width 117 height 26
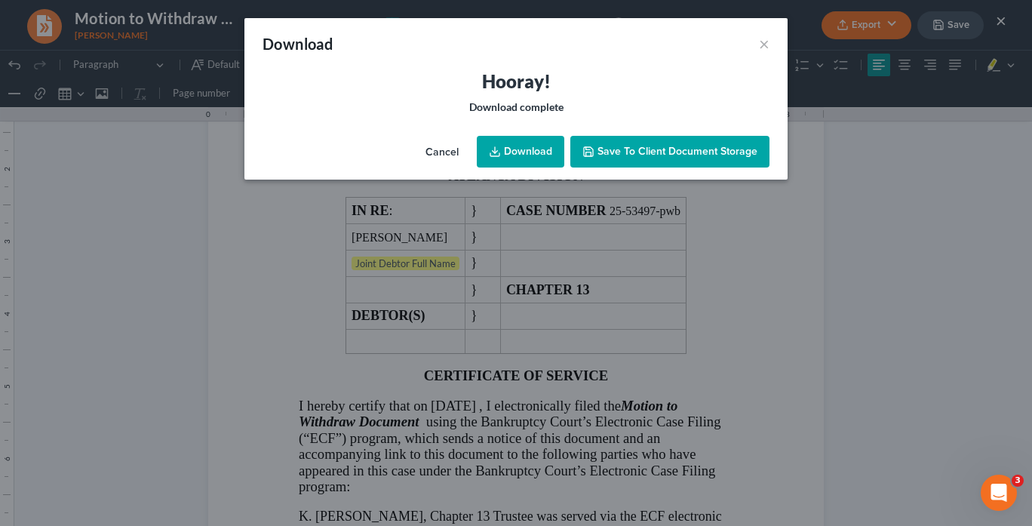
click at [530, 143] on link "Download" at bounding box center [521, 152] width 88 height 32
click at [538, 155] on link "Download" at bounding box center [521, 152] width 88 height 32
click at [516, 151] on link "Download" at bounding box center [521, 152] width 88 height 32
click at [764, 45] on button "×" at bounding box center [764, 44] width 11 height 18
